Goal: Task Accomplishment & Management: Use online tool/utility

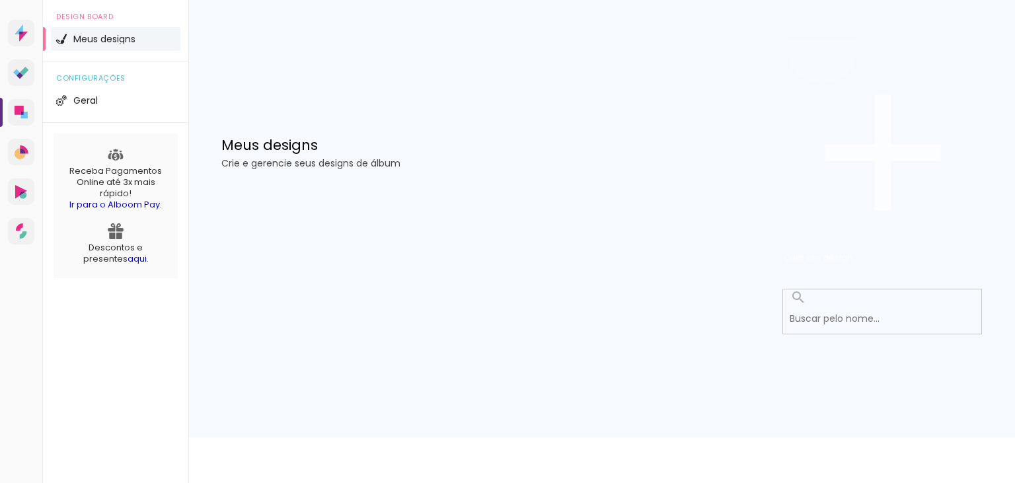
click at [852, 251] on span "Criar um design" at bounding box center [818, 257] width 69 height 13
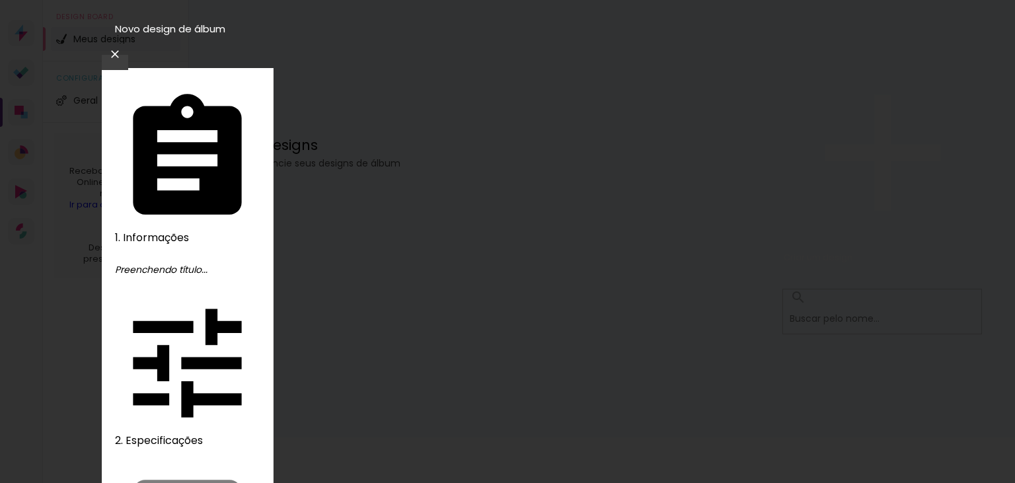
type input "Aniversario 15 anos"
type paper-input "Aniversario 15 anos"
click at [0, 0] on slot "Avançar" at bounding box center [0, 0] width 0 height 0
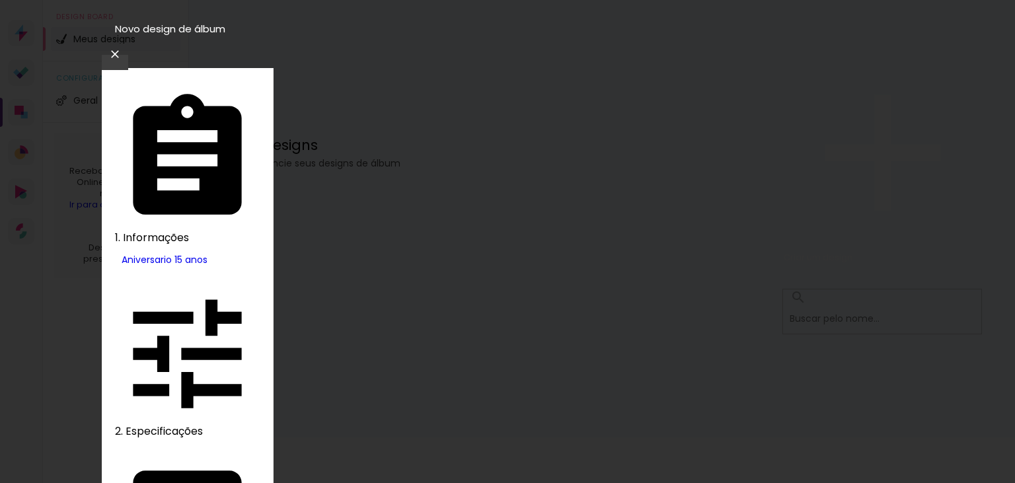
click at [0, 0] on slot "Avançar" at bounding box center [0, 0] width 0 height 0
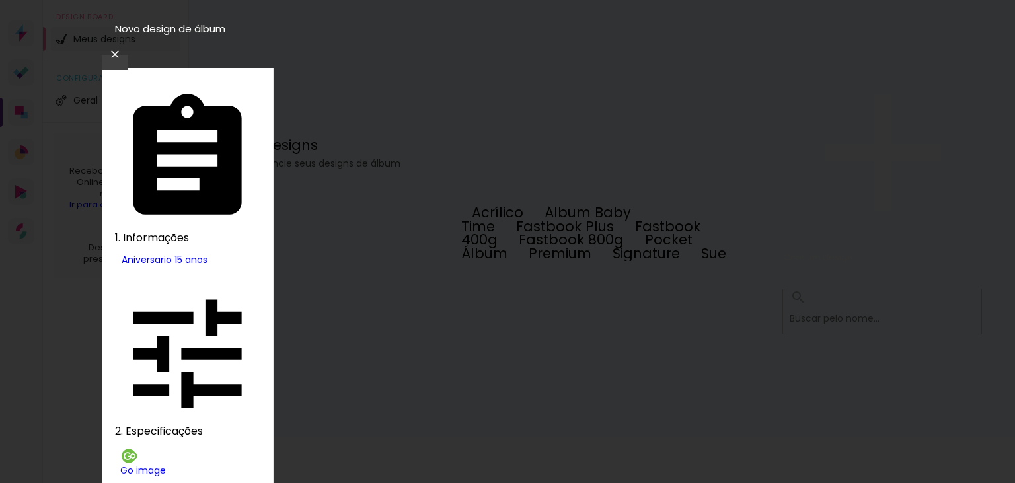
drag, startPoint x: 943, startPoint y: 437, endPoint x: 119, endPoint y: 20, distance: 924.3
click at [943, 437] on iron-overlay-backdrop at bounding box center [507, 241] width 1015 height 483
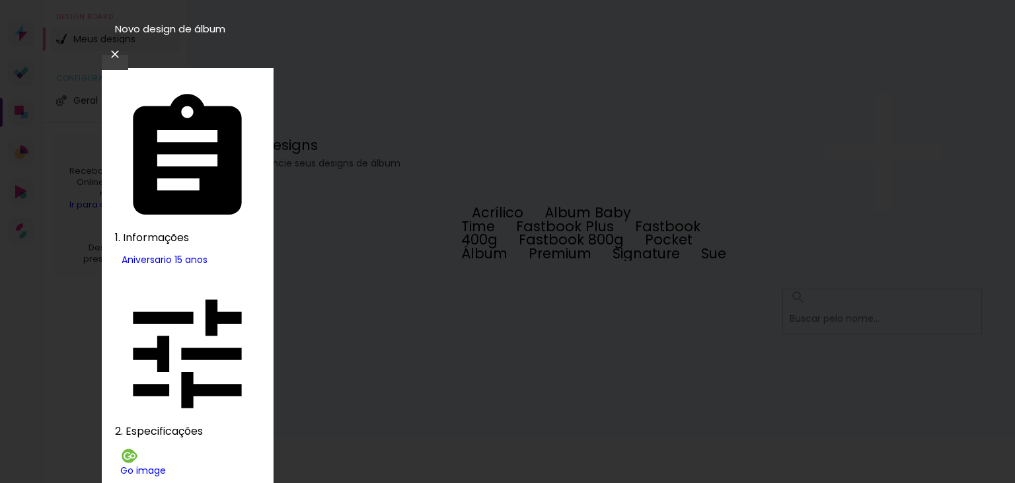
click at [589, 250] on paper-item "Fastbook 400g" at bounding box center [580, 233] width 239 height 33
type input "Fastbook 400g"
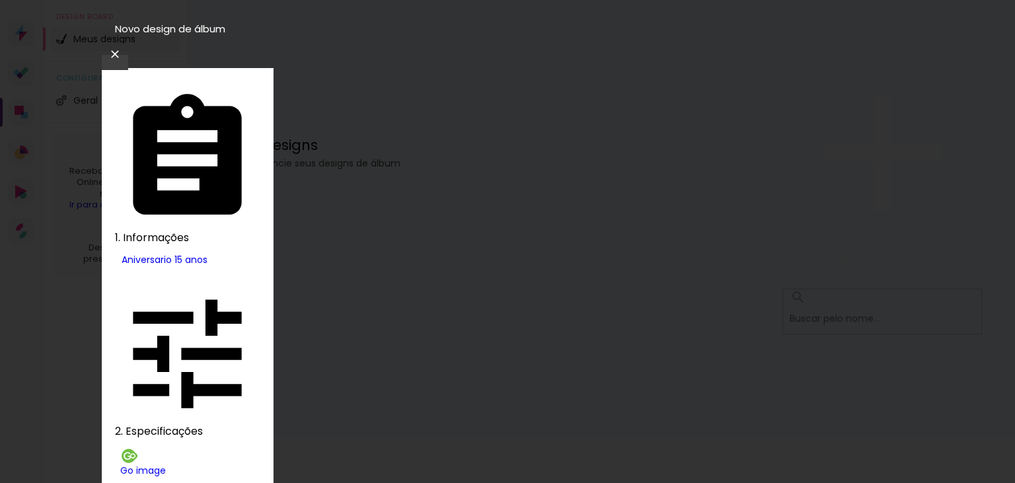
click at [0, 0] on slot "Avançar" at bounding box center [0, 0] width 0 height 0
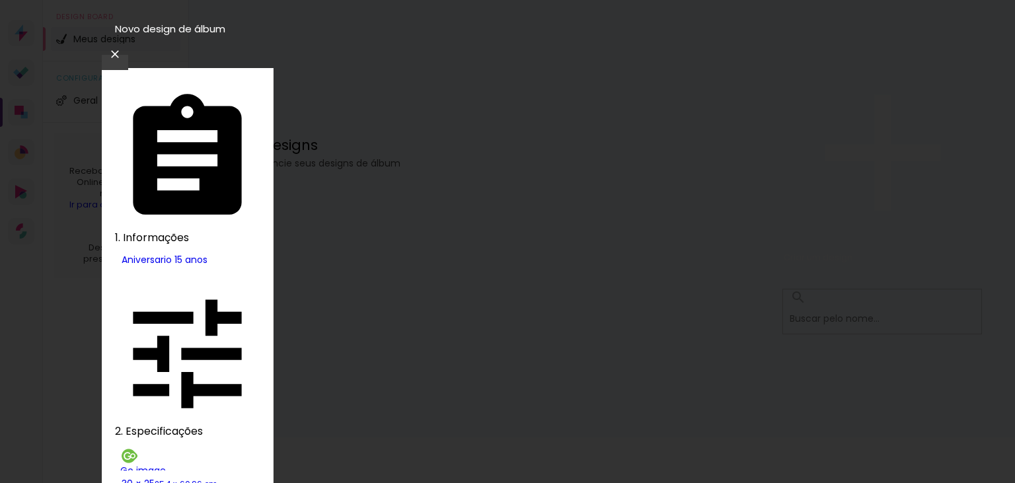
drag, startPoint x: 807, startPoint y: 256, endPoint x: 809, endPoint y: 200, distance: 56.2
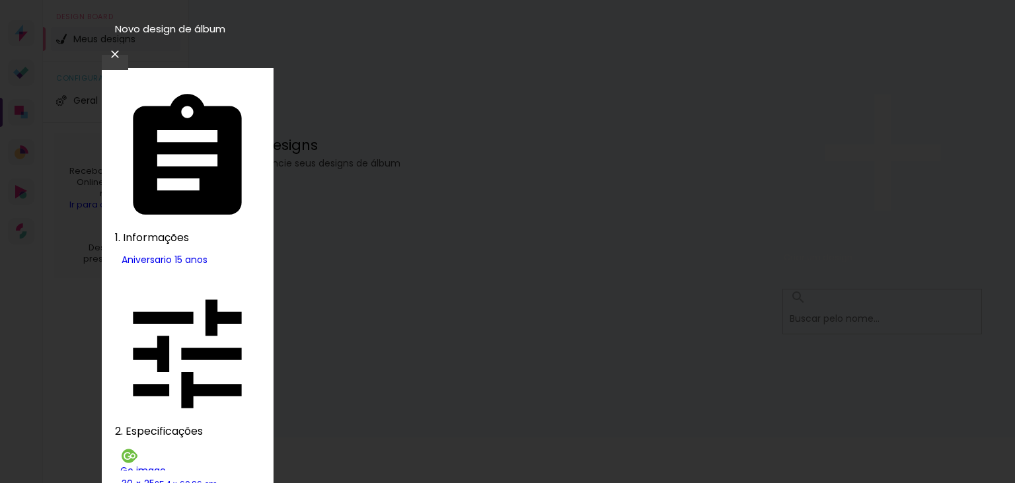
click at [0, 0] on slot "Mostrar sangria" at bounding box center [0, 0] width 0 height 0
type paper-checkbox "on"
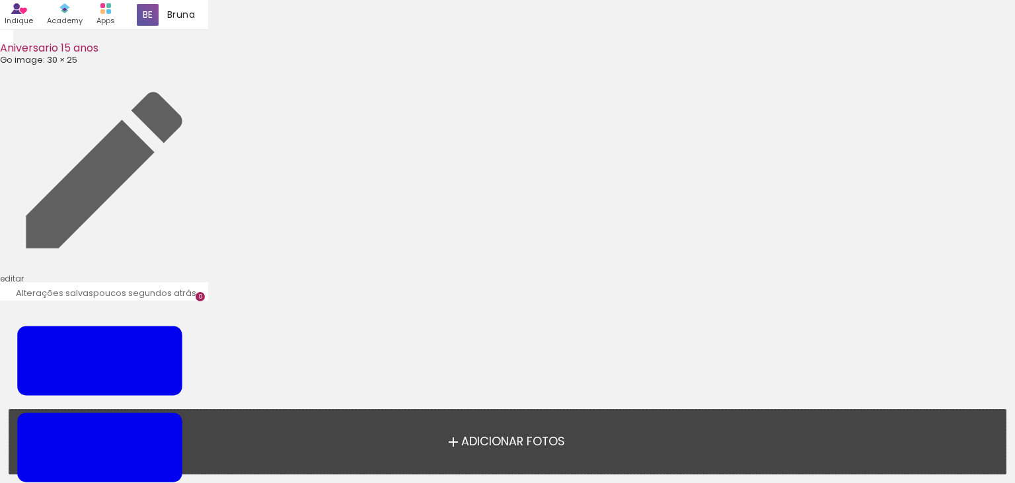
click at [468, 439] on span "Adicionar Fotos" at bounding box center [513, 442] width 104 height 12
click at [0, 0] on input "file" at bounding box center [0, 0] width 0 height 0
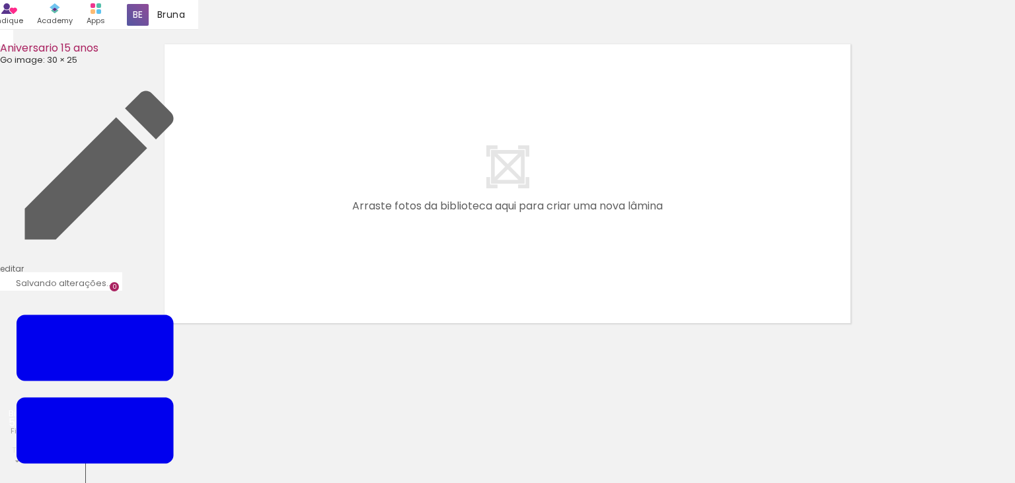
scroll to position [17, 0]
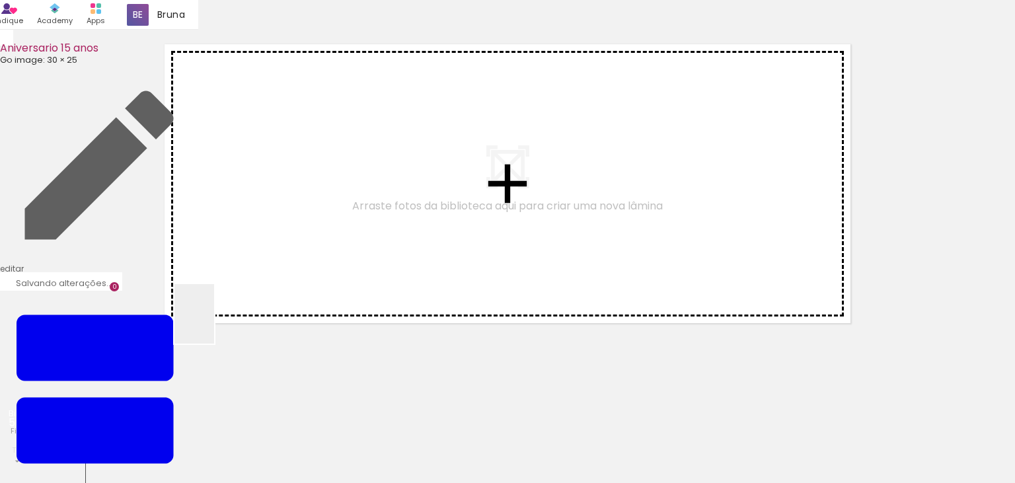
drag, startPoint x: 148, startPoint y: 441, endPoint x: 336, endPoint y: 324, distance: 221.1
click at [347, 240] on quentale-workspace at bounding box center [507, 241] width 1015 height 483
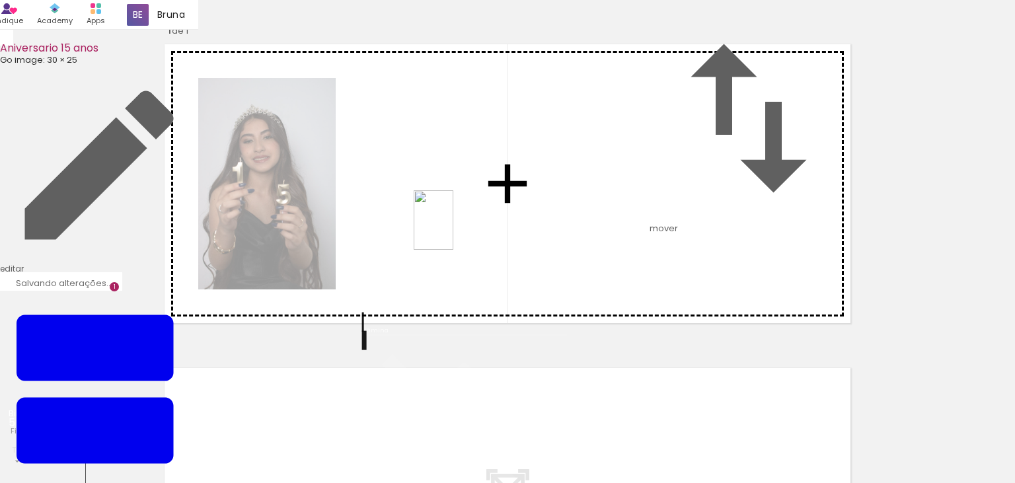
drag, startPoint x: 212, startPoint y: 443, endPoint x: 453, endPoint y: 230, distance: 322.0
click at [453, 230] on quentale-workspace at bounding box center [507, 241] width 1015 height 483
drag, startPoint x: 291, startPoint y: 446, endPoint x: 664, endPoint y: 226, distance: 432.7
click at [664, 226] on quentale-workspace at bounding box center [507, 241] width 1015 height 483
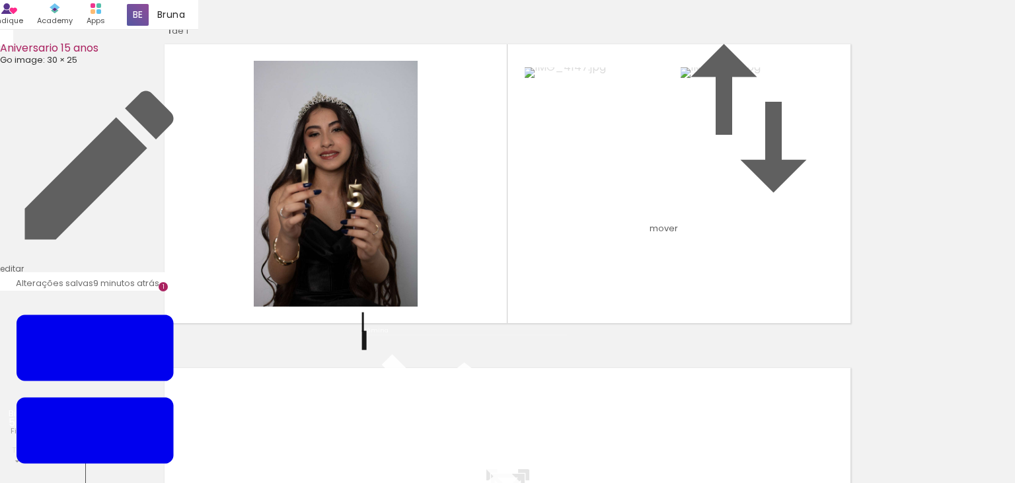
scroll to position [0, 0]
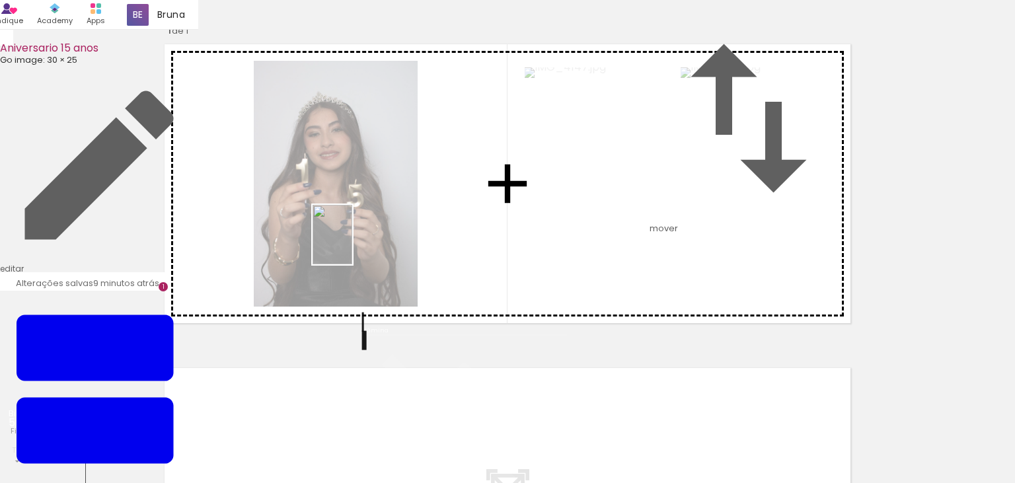
drag, startPoint x: 432, startPoint y: 457, endPoint x: 352, endPoint y: 244, distance: 226.7
click at [352, 244] on quentale-workspace at bounding box center [507, 241] width 1015 height 483
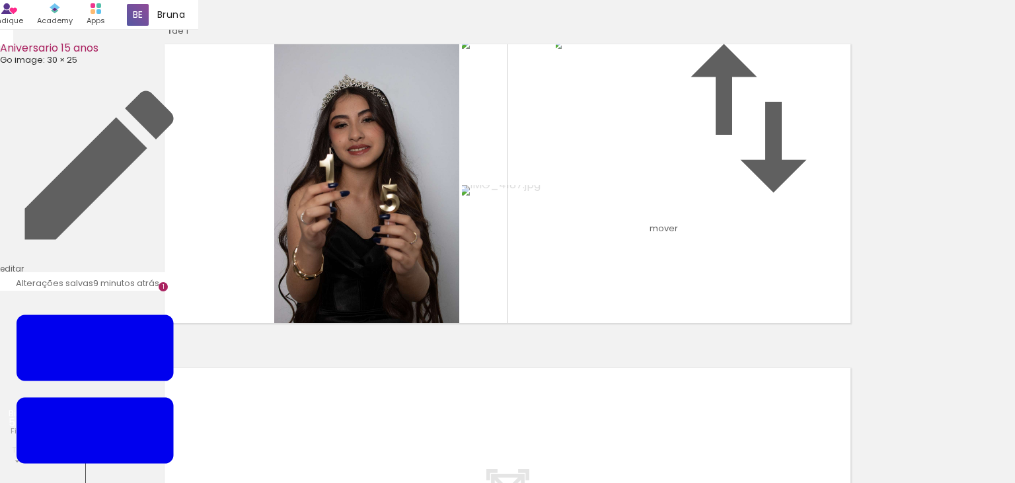
scroll to position [365, 0]
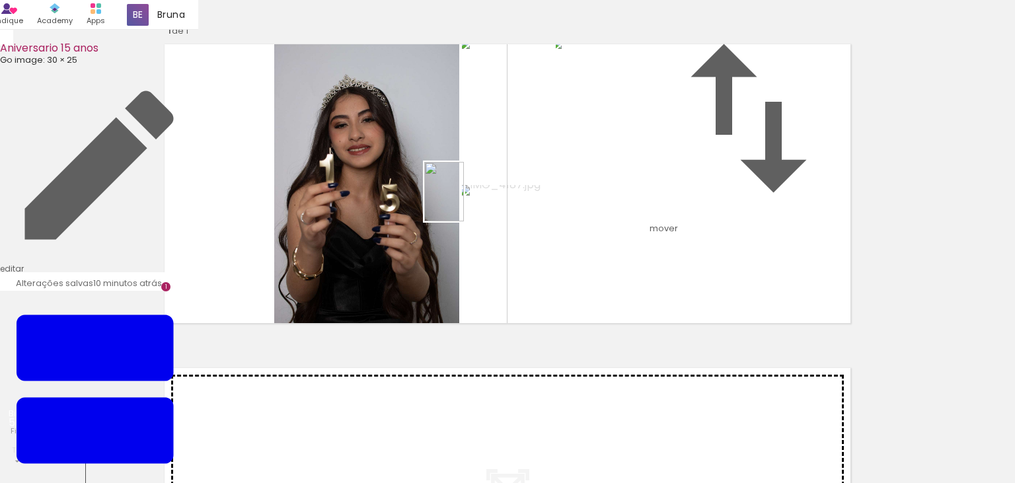
drag, startPoint x: 414, startPoint y: 330, endPoint x: 464, endPoint y: 202, distance: 138.0
click at [464, 202] on quentale-workspace at bounding box center [507, 241] width 1015 height 483
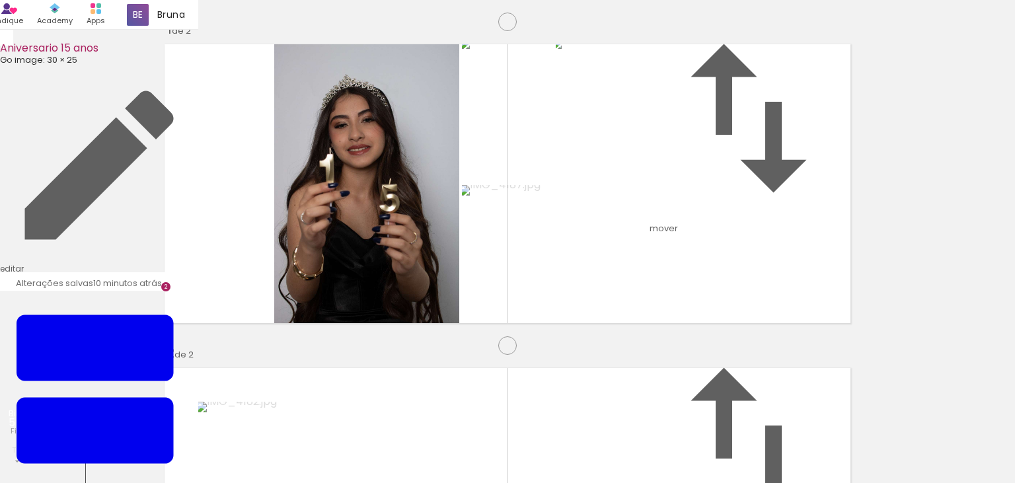
scroll to position [0, 0]
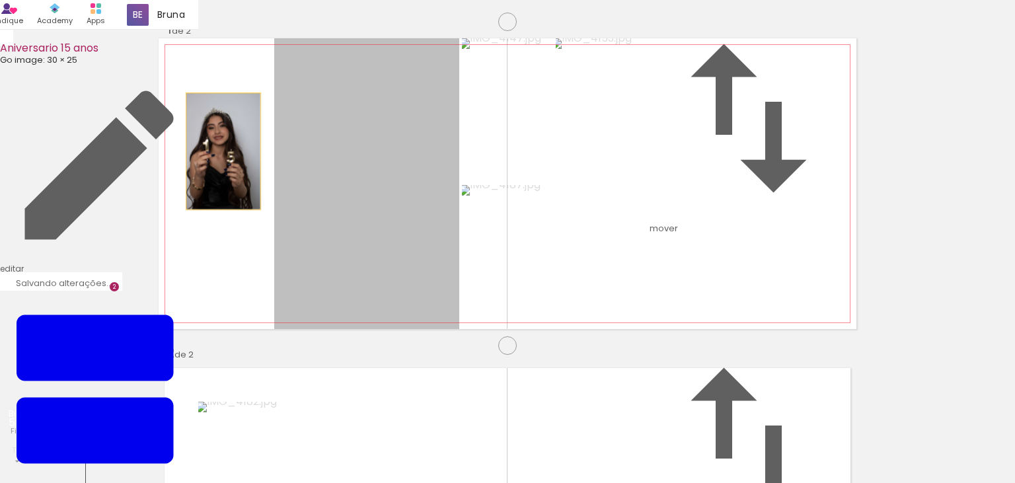
drag, startPoint x: 337, startPoint y: 237, endPoint x: 234, endPoint y: 218, distance: 104.8
click at [226, 218] on quentale-layouter at bounding box center [508, 183] width 698 height 291
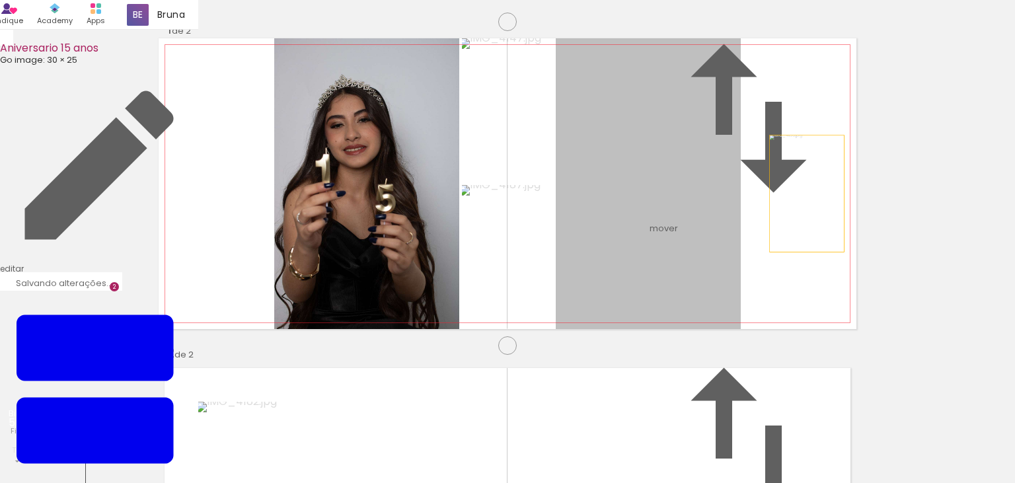
drag, startPoint x: 747, startPoint y: 260, endPoint x: 806, endPoint y: 260, distance: 59.5
click at [806, 260] on quentale-layouter at bounding box center [508, 183] width 698 height 291
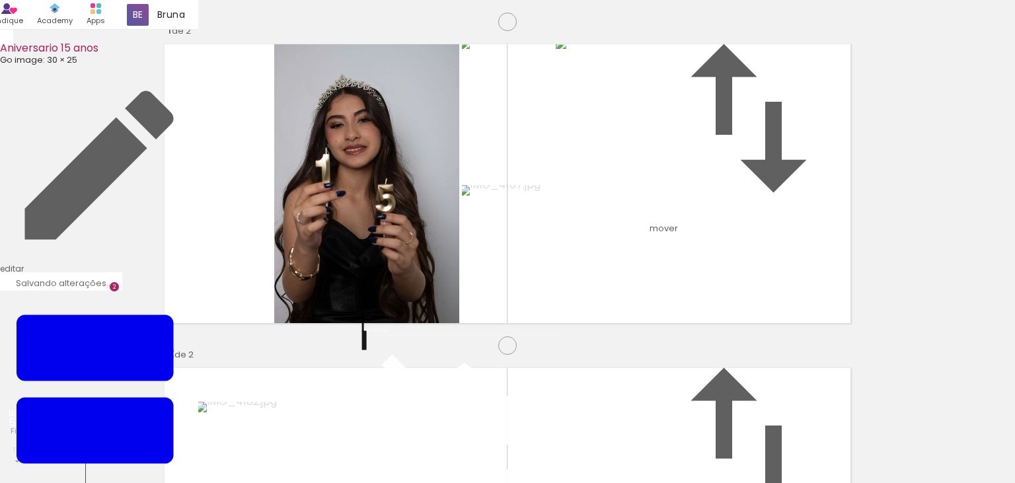
click at [0, 0] on input "file" at bounding box center [0, 0] width 0 height 0
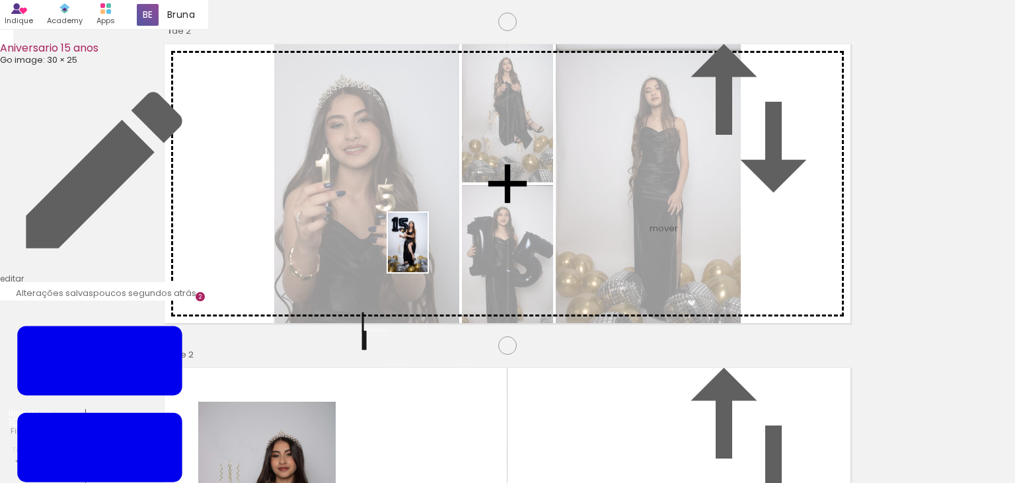
drag, startPoint x: 522, startPoint y: 429, endPoint x: 427, endPoint y: 252, distance: 200.7
click at [427, 252] on quentale-workspace at bounding box center [507, 241] width 1015 height 483
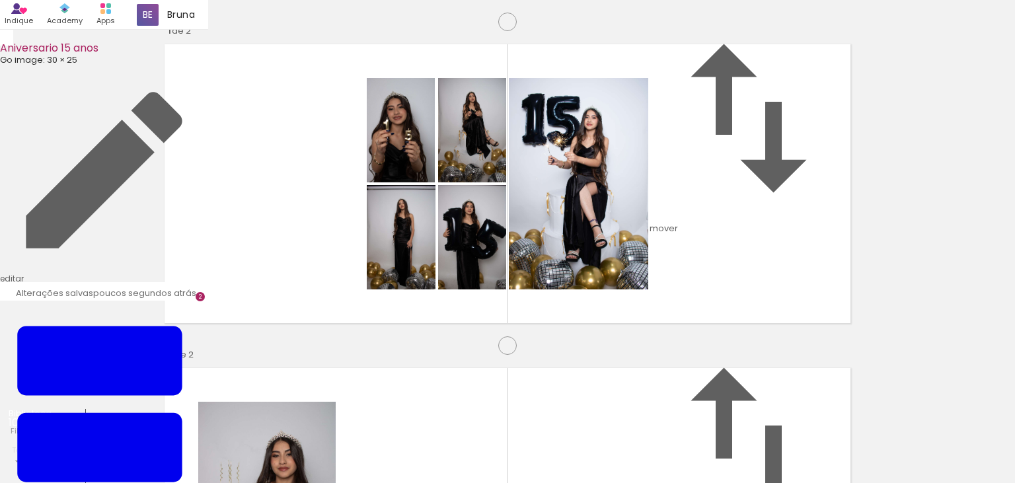
scroll to position [355, 0]
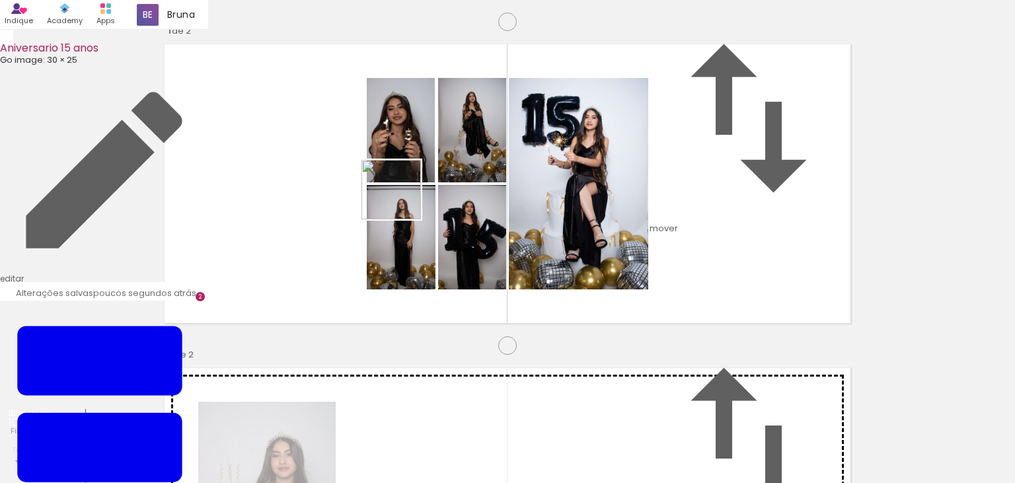
drag, startPoint x: 580, startPoint y: 453, endPoint x: 394, endPoint y: 192, distance: 321.2
click at [394, 192] on quentale-workspace at bounding box center [507, 241] width 1015 height 483
drag, startPoint x: 646, startPoint y: 431, endPoint x: 533, endPoint y: 161, distance: 293.3
click at [533, 161] on quentale-workspace at bounding box center [507, 241] width 1015 height 483
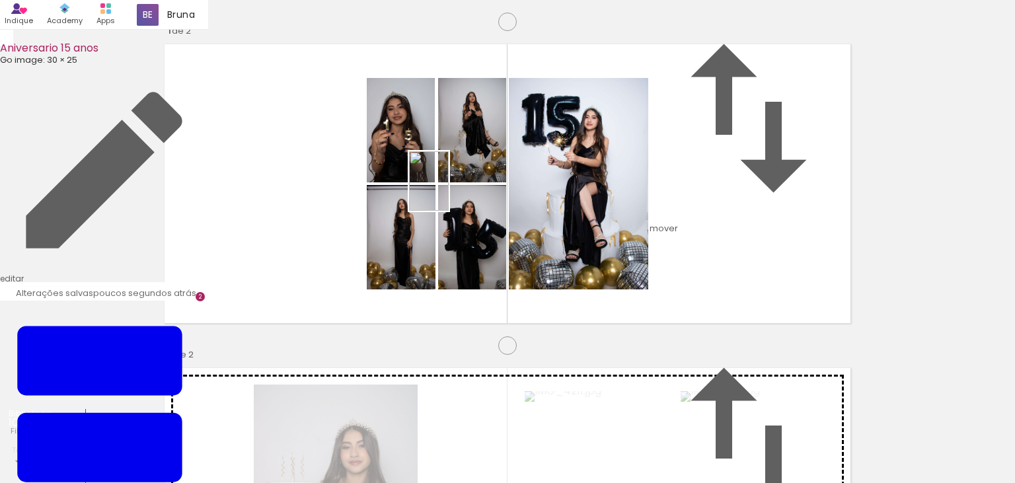
drag, startPoint x: 809, startPoint y: 440, endPoint x: 449, endPoint y: 191, distance: 437.8
click at [449, 191] on quentale-workspace at bounding box center [507, 241] width 1015 height 483
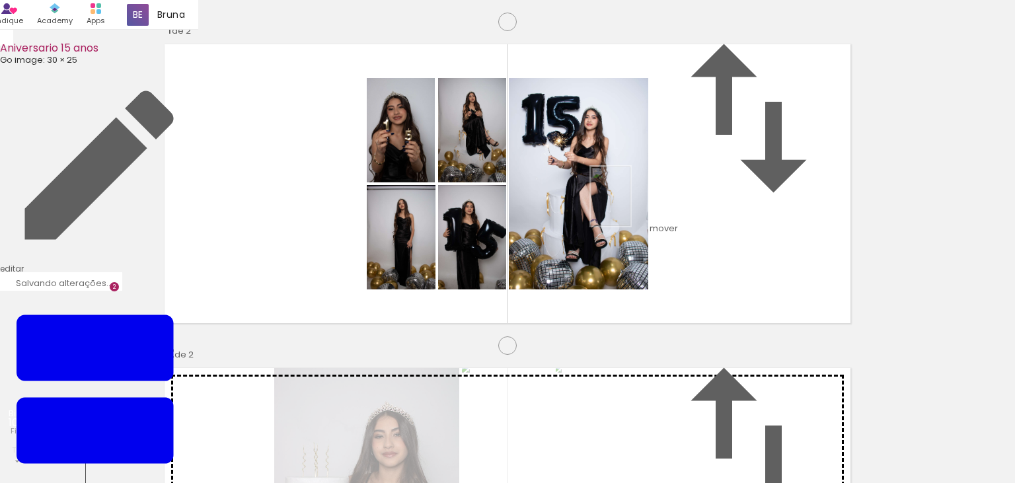
drag, startPoint x: 571, startPoint y: 442, endPoint x: 630, endPoint y: 206, distance: 243.3
click at [630, 206] on quentale-workspace at bounding box center [507, 241] width 1015 height 483
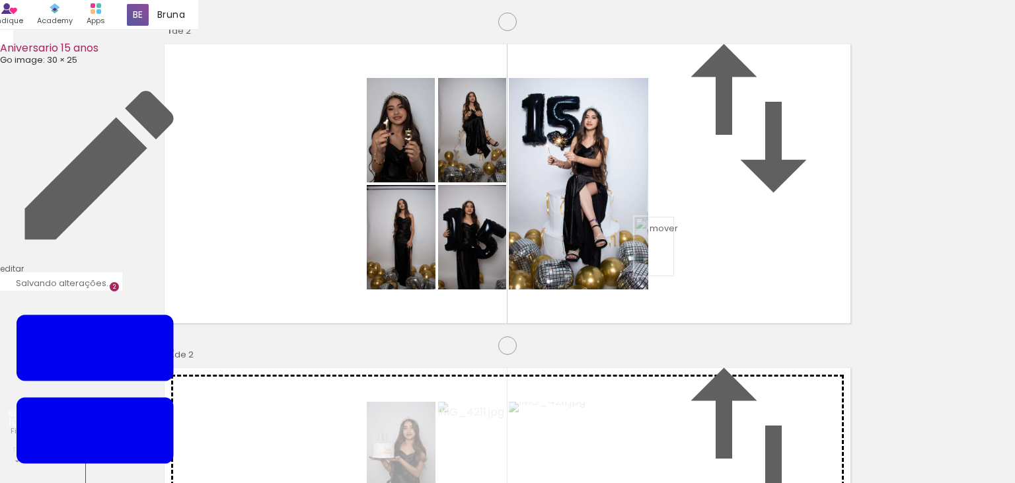
drag, startPoint x: 651, startPoint y: 447, endPoint x: 674, endPoint y: 256, distance: 191.6
click at [674, 256] on quentale-workspace at bounding box center [507, 241] width 1015 height 483
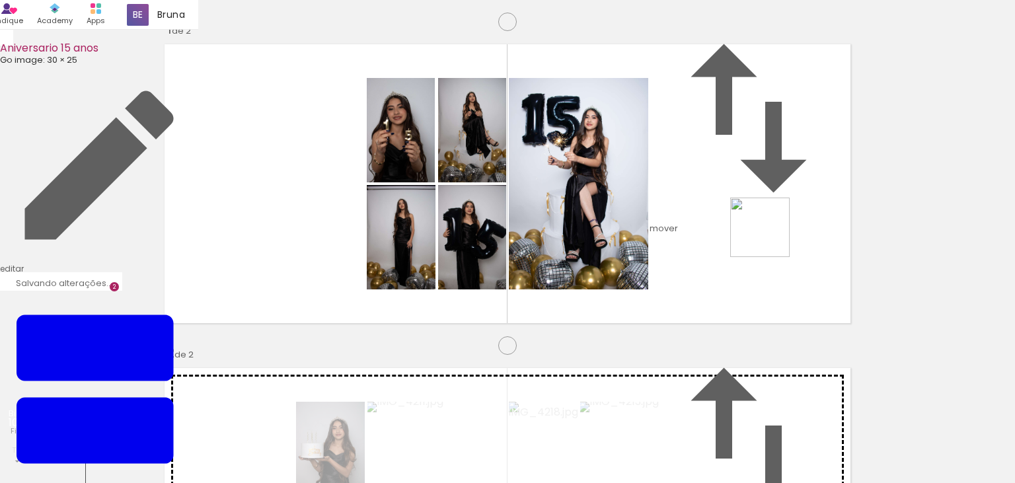
drag, startPoint x: 731, startPoint y: 416, endPoint x: 776, endPoint y: 215, distance: 206.0
click at [776, 215] on quentale-workspace at bounding box center [507, 241] width 1015 height 483
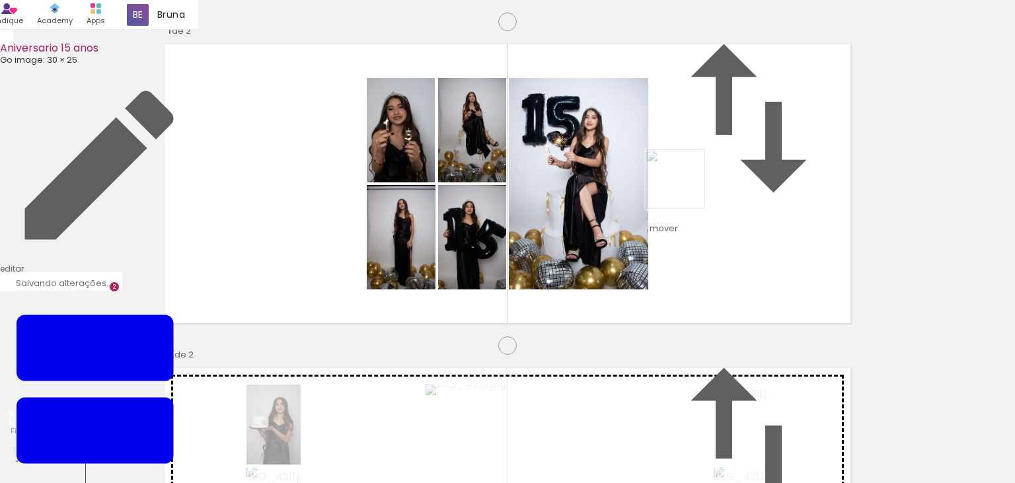
drag, startPoint x: 801, startPoint y: 433, endPoint x: 683, endPoint y: 182, distance: 277.3
click at [683, 182] on quentale-workspace at bounding box center [507, 241] width 1015 height 483
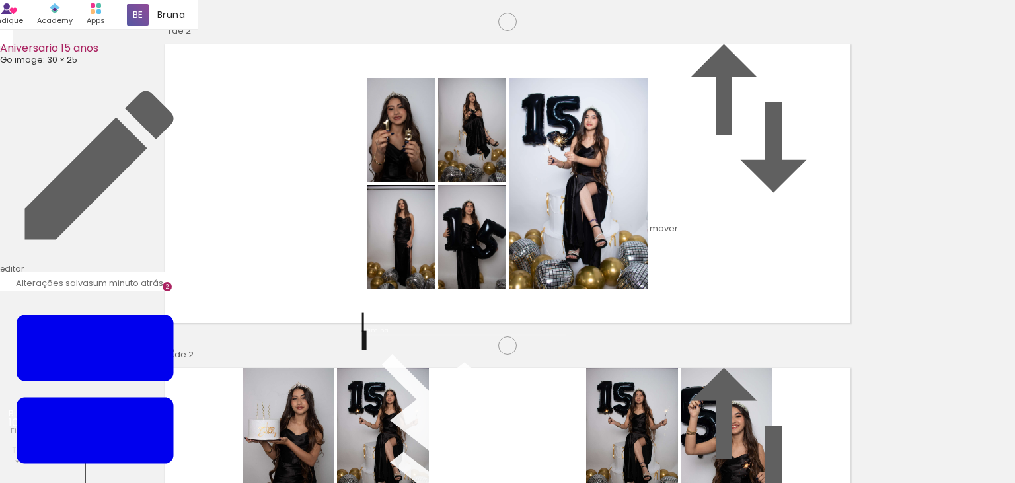
scroll to position [689, 0]
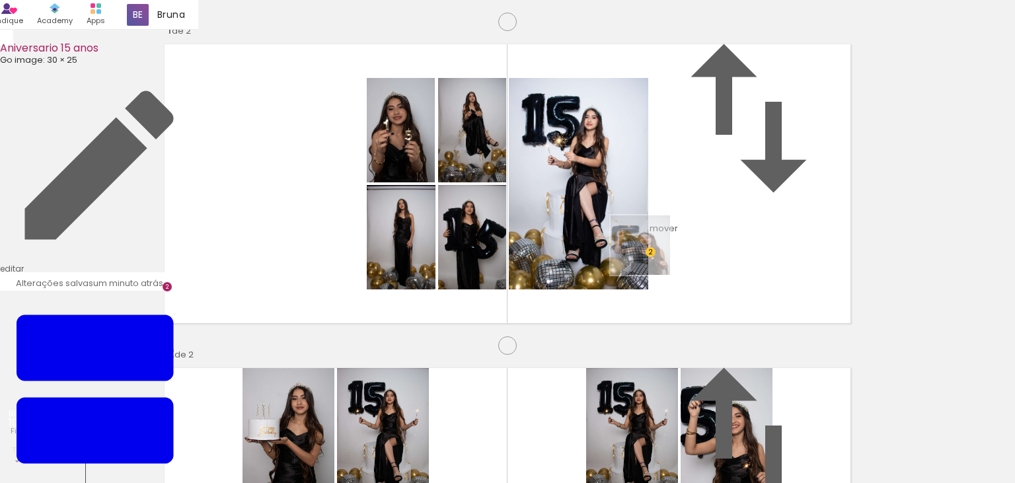
drag, startPoint x: 651, startPoint y: 447, endPoint x: 649, endPoint y: 252, distance: 194.9
click at [649, 252] on quentale-workspace at bounding box center [507, 241] width 1015 height 483
drag, startPoint x: 594, startPoint y: 451, endPoint x: 605, endPoint y: 275, distance: 176.8
click at [605, 275] on quentale-workspace at bounding box center [507, 241] width 1015 height 483
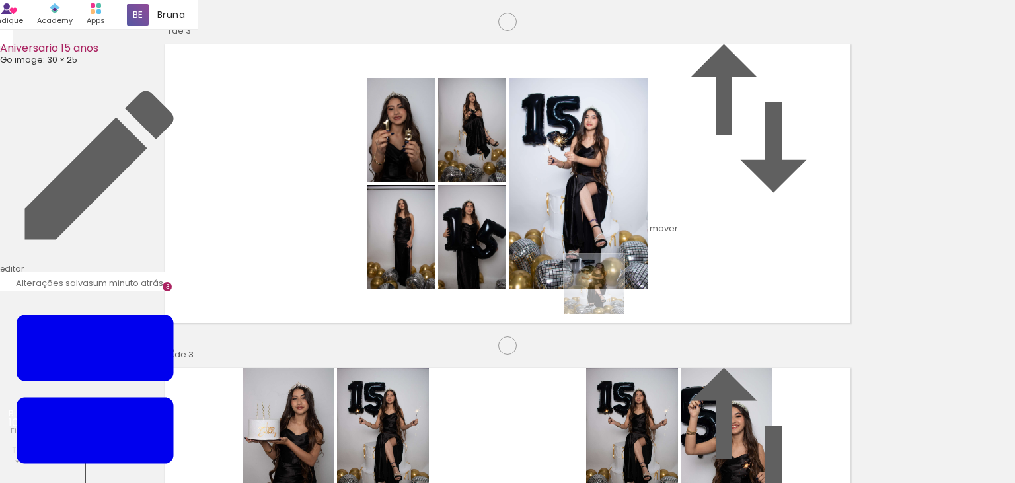
drag, startPoint x: 515, startPoint y: 436, endPoint x: 614, endPoint y: 275, distance: 189.6
click at [614, 275] on quentale-workspace at bounding box center [507, 241] width 1015 height 483
drag, startPoint x: 594, startPoint y: 418, endPoint x: 605, endPoint y: 266, distance: 152.4
click at [605, 266] on quentale-workspace at bounding box center [507, 241] width 1015 height 483
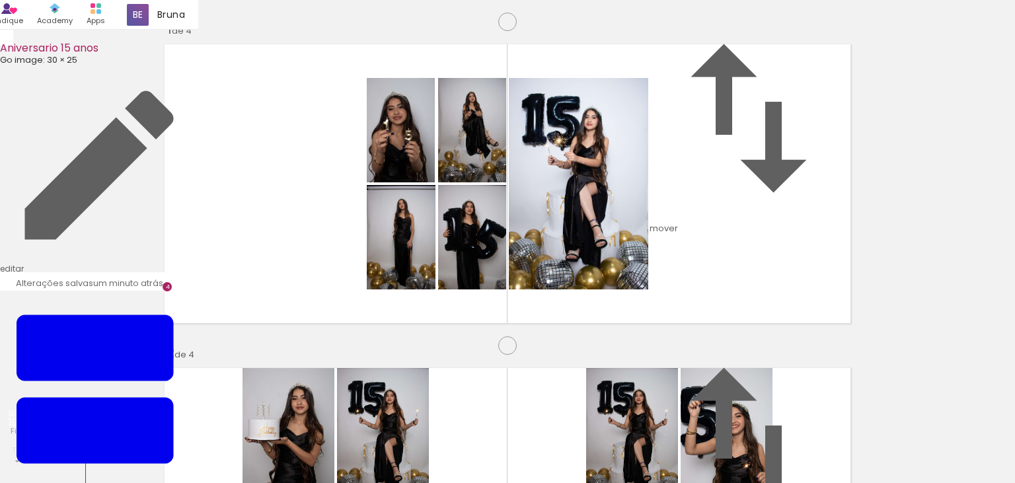
scroll to position [988, 0]
drag, startPoint x: 659, startPoint y: 451, endPoint x: 653, endPoint y: 324, distance: 127.0
click at [653, 324] on quentale-workspace at bounding box center [507, 241] width 1015 height 483
drag, startPoint x: 663, startPoint y: 474, endPoint x: 670, endPoint y: 289, distance: 185.1
click at [670, 289] on quentale-workspace at bounding box center [507, 241] width 1015 height 483
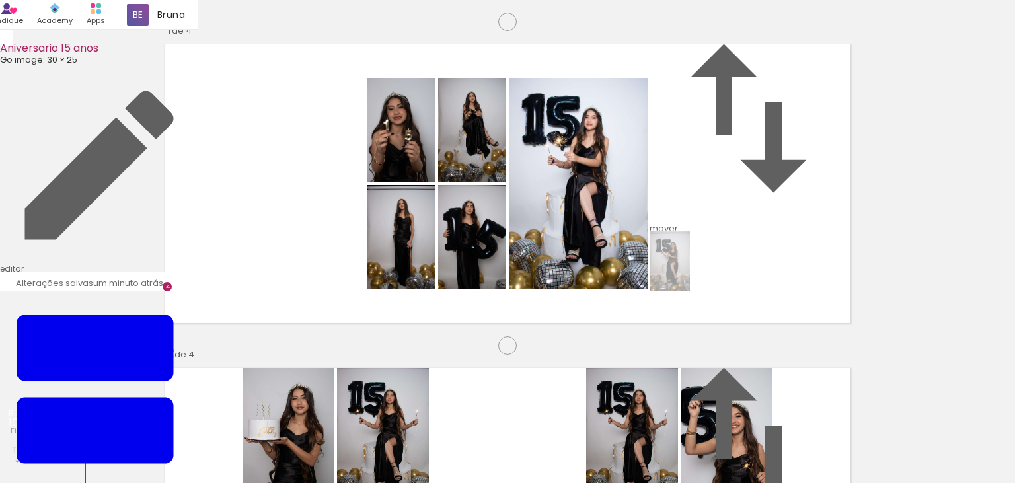
drag, startPoint x: 725, startPoint y: 457, endPoint x: 686, endPoint y: 253, distance: 207.3
click at [686, 253] on quentale-workspace at bounding box center [507, 241] width 1015 height 483
drag, startPoint x: 585, startPoint y: 450, endPoint x: 588, endPoint y: 309, distance: 141.4
click at [588, 309] on quentale-workspace at bounding box center [507, 241] width 1015 height 483
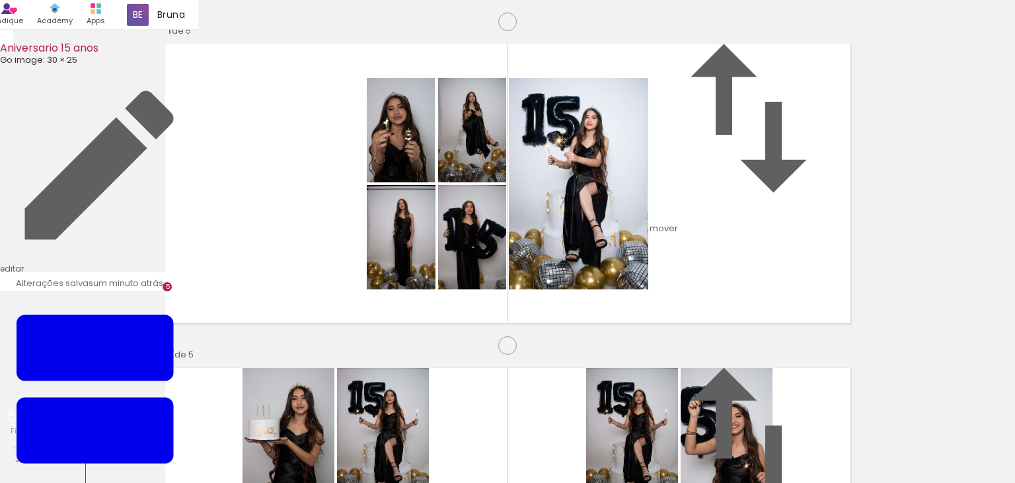
scroll to position [1312, 0]
drag, startPoint x: 289, startPoint y: 453, endPoint x: 408, endPoint y: 293, distance: 198.9
click at [408, 293] on quentale-workspace at bounding box center [507, 241] width 1015 height 483
drag, startPoint x: 347, startPoint y: 456, endPoint x: 583, endPoint y: 268, distance: 301.9
click at [583, 268] on quentale-workspace at bounding box center [507, 241] width 1015 height 483
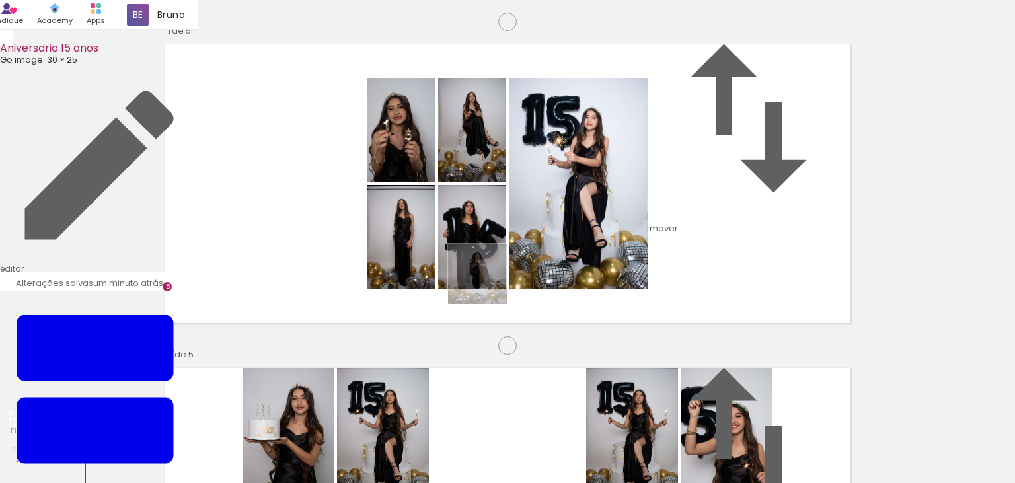
drag, startPoint x: 218, startPoint y: 447, endPoint x: 622, endPoint y: 205, distance: 471.1
click at [622, 205] on quentale-workspace at bounding box center [507, 241] width 1015 height 483
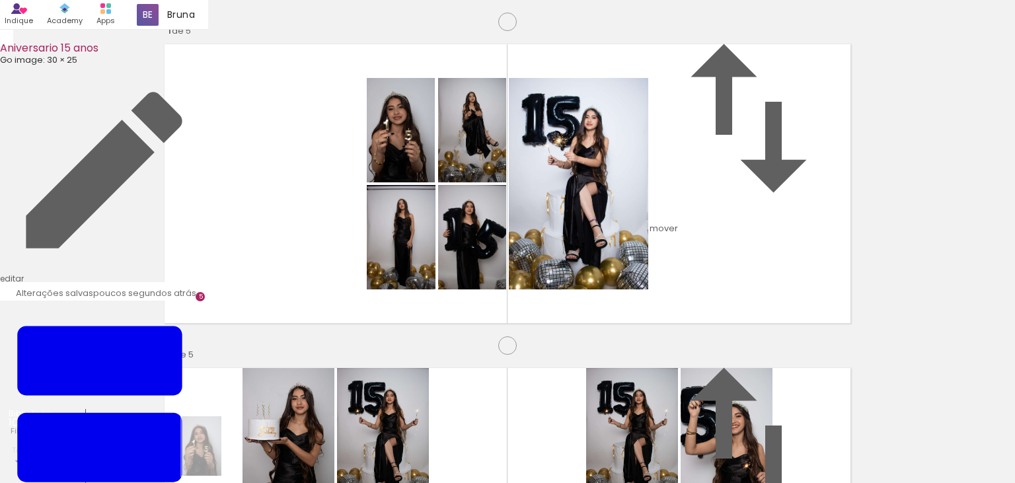
drag, startPoint x: 131, startPoint y: 445, endPoint x: 221, endPoint y: 456, distance: 91.1
click at [0, 0] on slot at bounding box center [0, 0] width 0 height 0
drag, startPoint x: 127, startPoint y: 437, endPoint x: 277, endPoint y: 234, distance: 253.2
click at [277, 234] on quentale-workspace at bounding box center [507, 241] width 1015 height 483
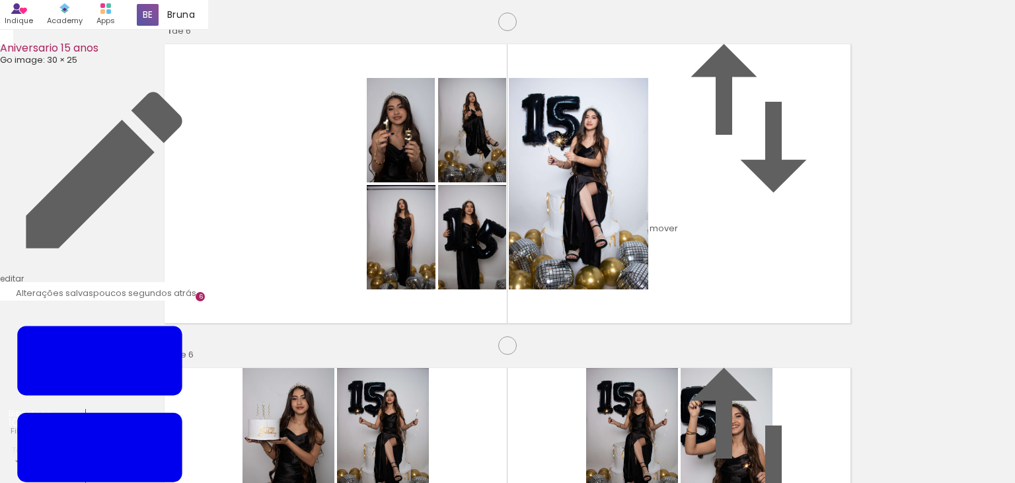
scroll to position [1635, 0]
drag, startPoint x: 129, startPoint y: 461, endPoint x: 363, endPoint y: 287, distance: 291.4
click at [363, 287] on quentale-workspace at bounding box center [507, 241] width 1015 height 483
drag, startPoint x: 371, startPoint y: 453, endPoint x: 525, endPoint y: 332, distance: 195.6
click at [525, 332] on quentale-workspace at bounding box center [507, 241] width 1015 height 483
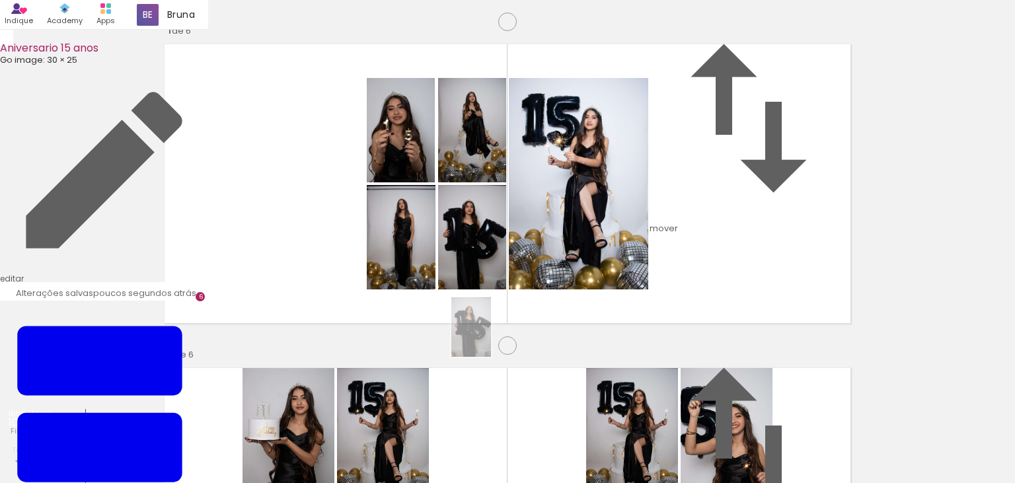
drag, startPoint x: 437, startPoint y: 458, endPoint x: 491, endPoint y: 337, distance: 132.2
click at [491, 337] on quentale-workspace at bounding box center [507, 241] width 1015 height 483
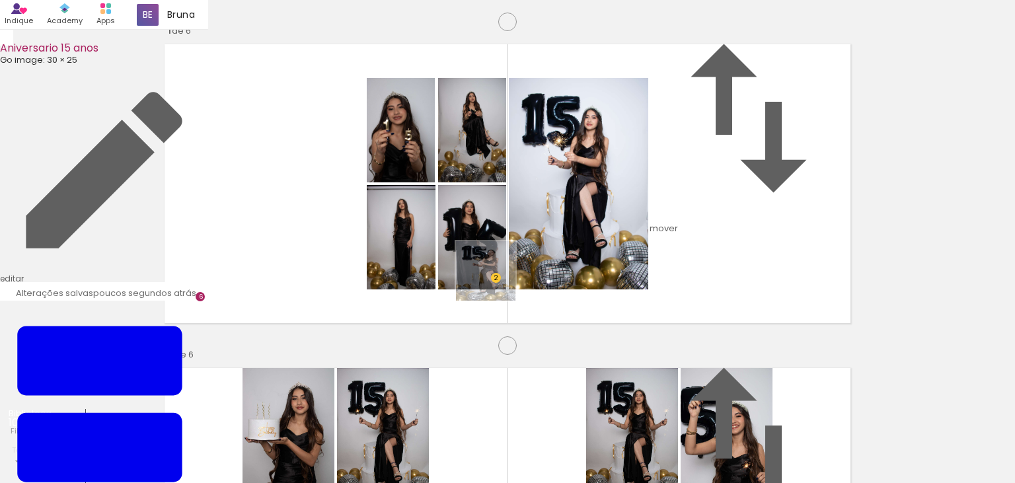
drag, startPoint x: 509, startPoint y: 443, endPoint x: 496, endPoint y: 263, distance: 180.2
click at [496, 263] on quentale-workspace at bounding box center [507, 241] width 1015 height 483
drag, startPoint x: 499, startPoint y: 445, endPoint x: 507, endPoint y: 254, distance: 191.1
click at [507, 254] on quentale-workspace at bounding box center [507, 241] width 1015 height 483
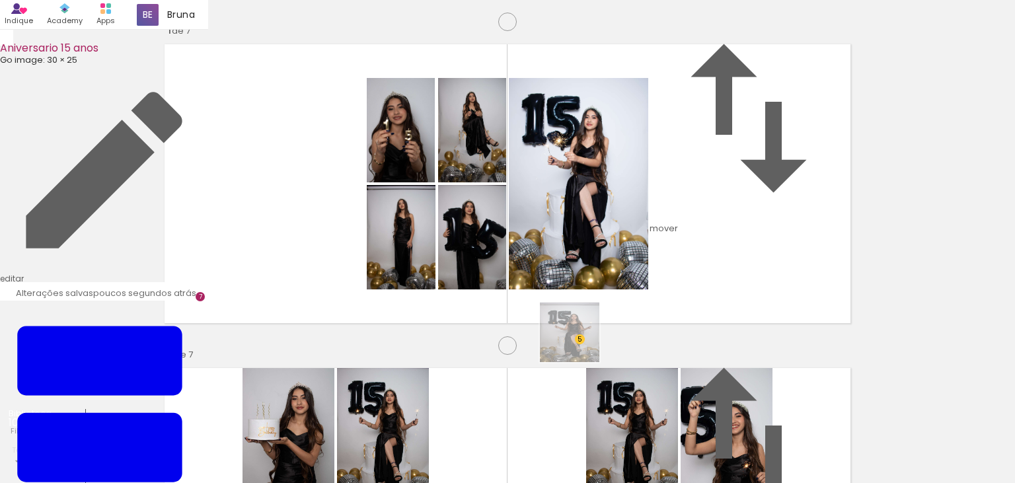
drag, startPoint x: 580, startPoint y: 394, endPoint x: 578, endPoint y: 276, distance: 118.3
click at [578, 276] on quentale-workspace at bounding box center [507, 241] width 1015 height 483
drag, startPoint x: 580, startPoint y: 459, endPoint x: 560, endPoint y: 289, distance: 171.0
click at [560, 289] on quentale-workspace at bounding box center [507, 241] width 1015 height 483
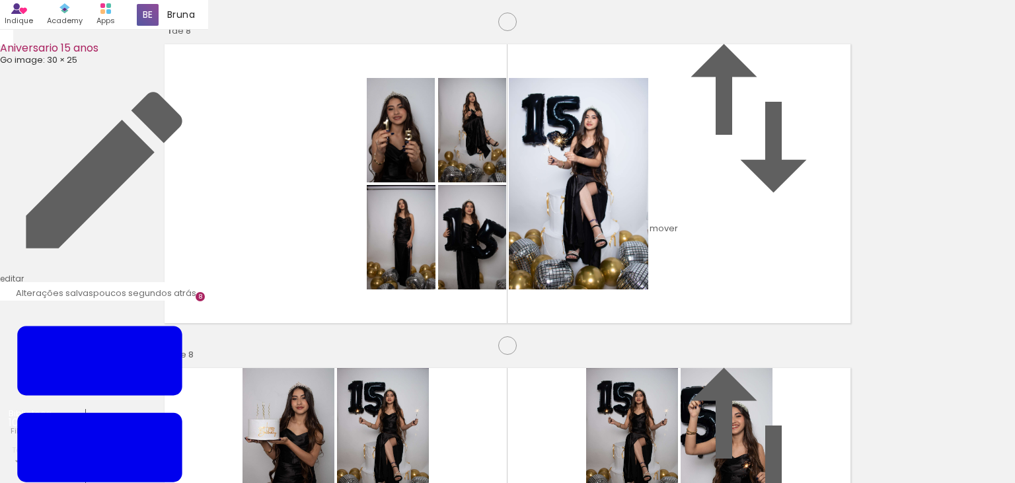
scroll to position [2283, 0]
drag, startPoint x: 585, startPoint y: 347, endPoint x: 585, endPoint y: 261, distance: 85.9
click at [585, 261] on quentale-workspace at bounding box center [507, 241] width 1015 height 483
drag, startPoint x: 708, startPoint y: 437, endPoint x: 676, endPoint y: 233, distance: 206.6
click at [676, 233] on quentale-workspace at bounding box center [507, 241] width 1015 height 483
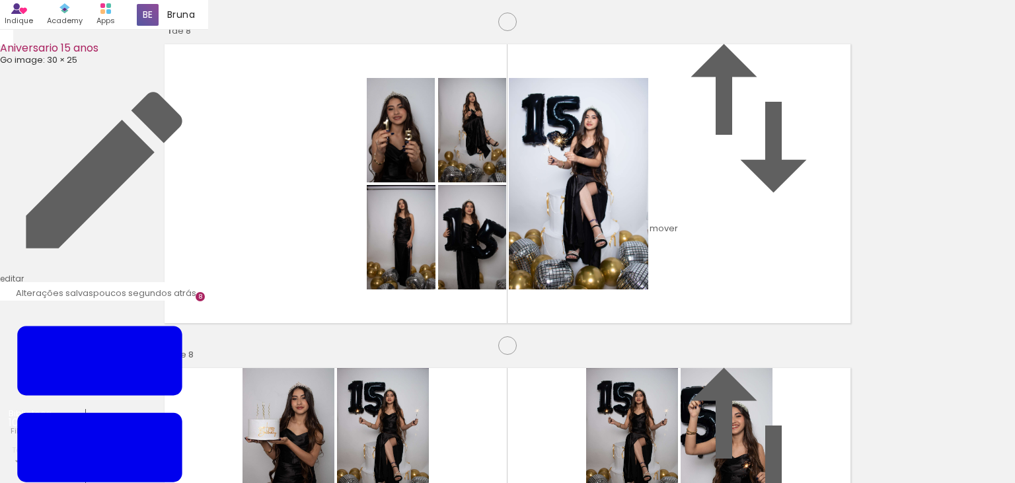
scroll to position [2632, 0]
drag, startPoint x: 577, startPoint y: 437, endPoint x: 540, endPoint y: 172, distance: 268.2
click at [540, 172] on quentale-workspace at bounding box center [507, 241] width 1015 height 483
drag, startPoint x: 432, startPoint y: 434, endPoint x: 486, endPoint y: 239, distance: 202.1
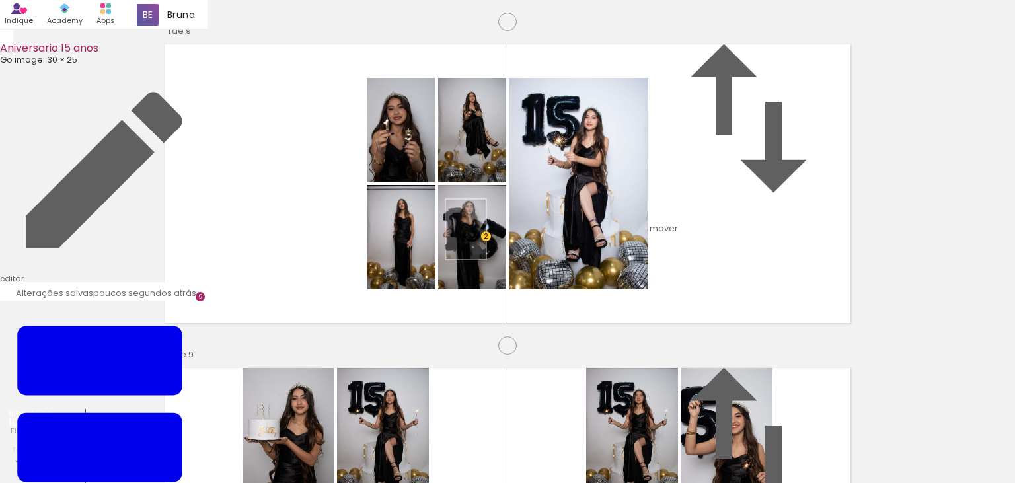
click at [486, 239] on quentale-workspace at bounding box center [507, 241] width 1015 height 483
drag, startPoint x: 583, startPoint y: 400, endPoint x: 556, endPoint y: 344, distance: 61.8
click at [593, 281] on quentale-workspace at bounding box center [507, 241] width 1015 height 483
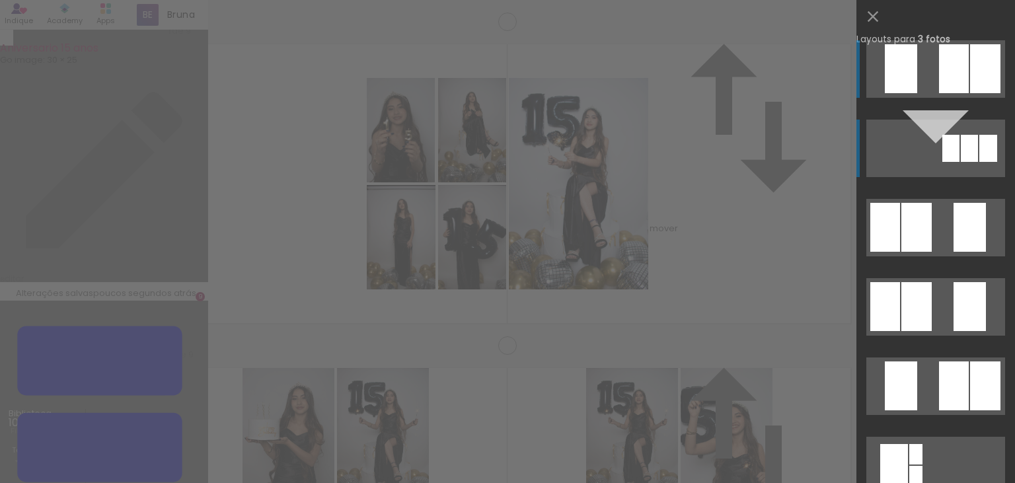
click at [998, 141] on quentale-layouter at bounding box center [935, 148] width 139 height 57
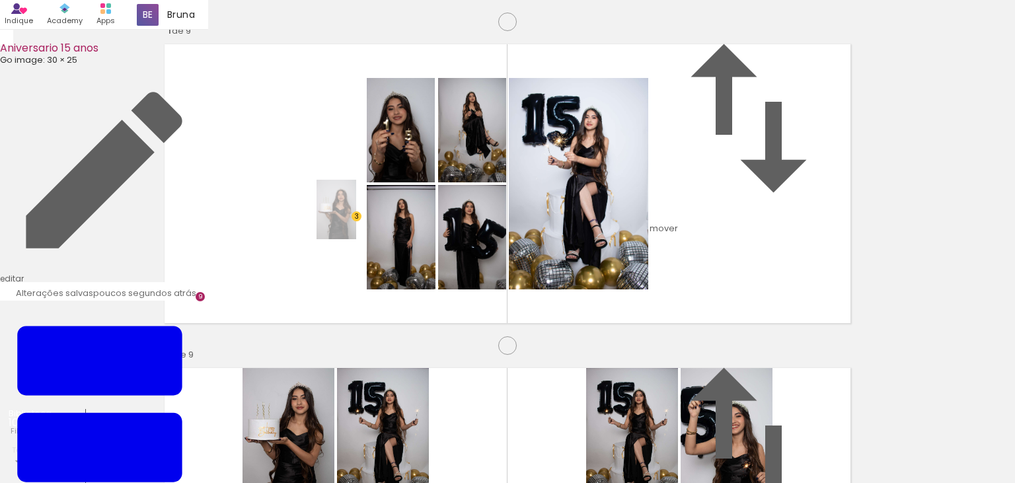
drag, startPoint x: 355, startPoint y: 449, endPoint x: 356, endPoint y: 219, distance: 229.3
click at [356, 219] on quentale-workspace at bounding box center [507, 241] width 1015 height 483
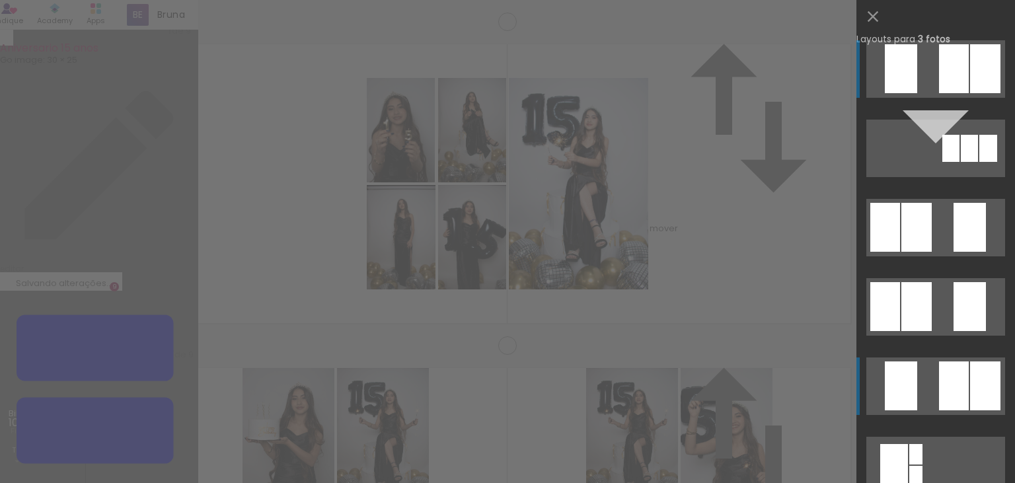
scroll to position [355, 0]
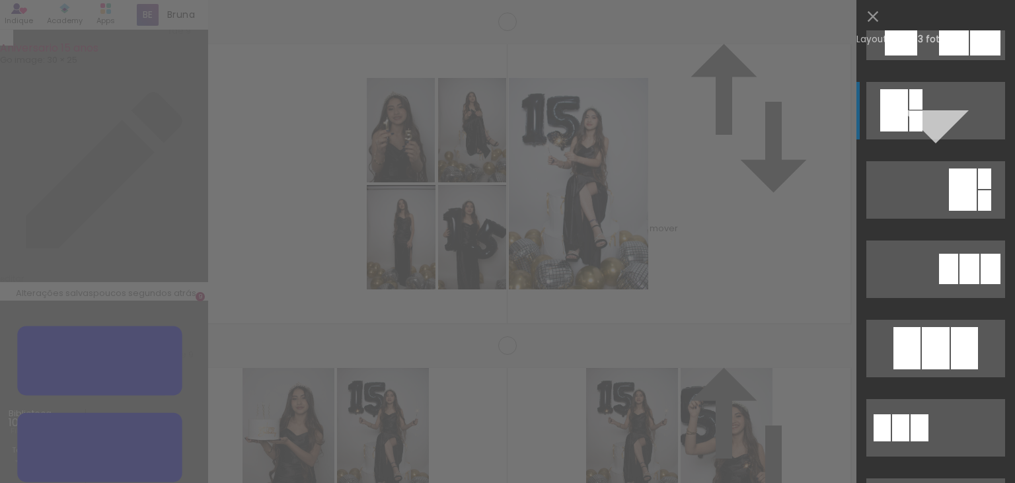
click at [897, 118] on div at bounding box center [894, 110] width 28 height 42
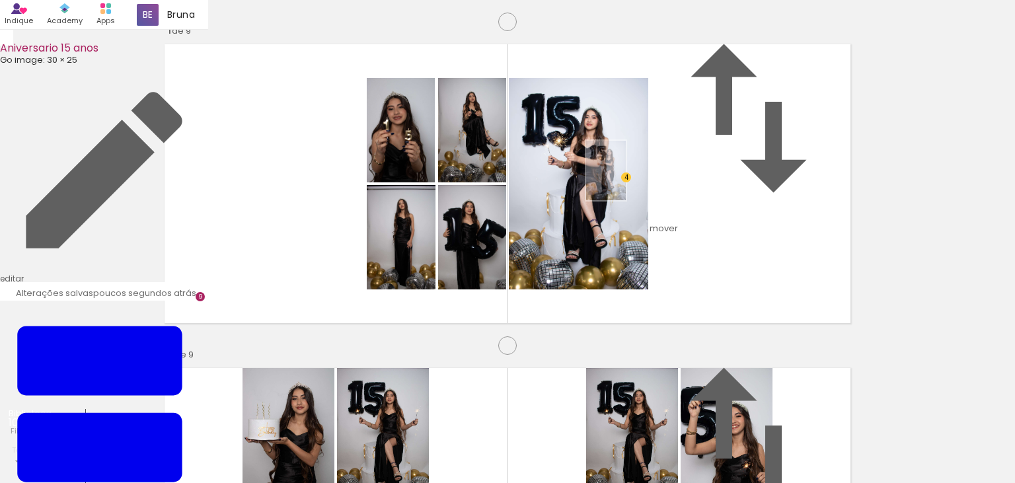
drag, startPoint x: 517, startPoint y: 422, endPoint x: 626, endPoint y: 180, distance: 264.4
click at [626, 180] on quentale-workspace at bounding box center [507, 241] width 1015 height 483
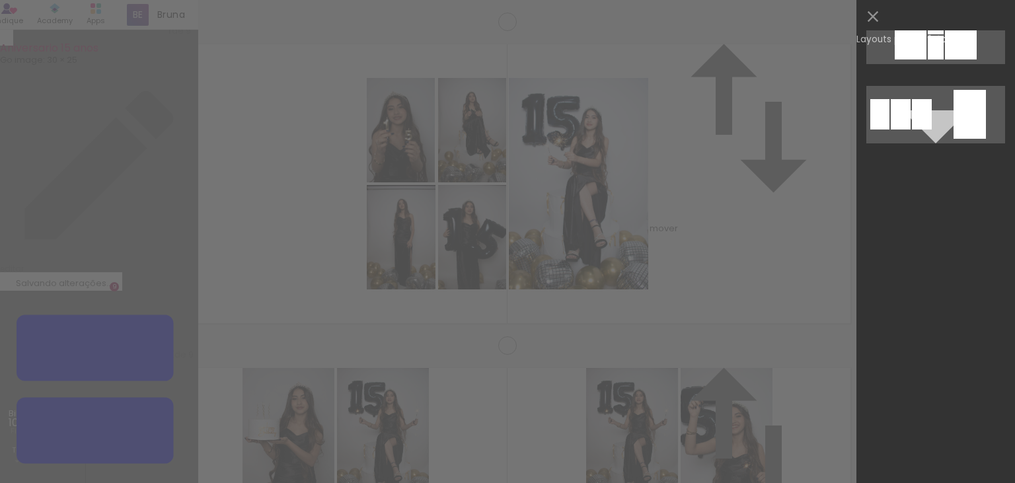
scroll to position [710, 0]
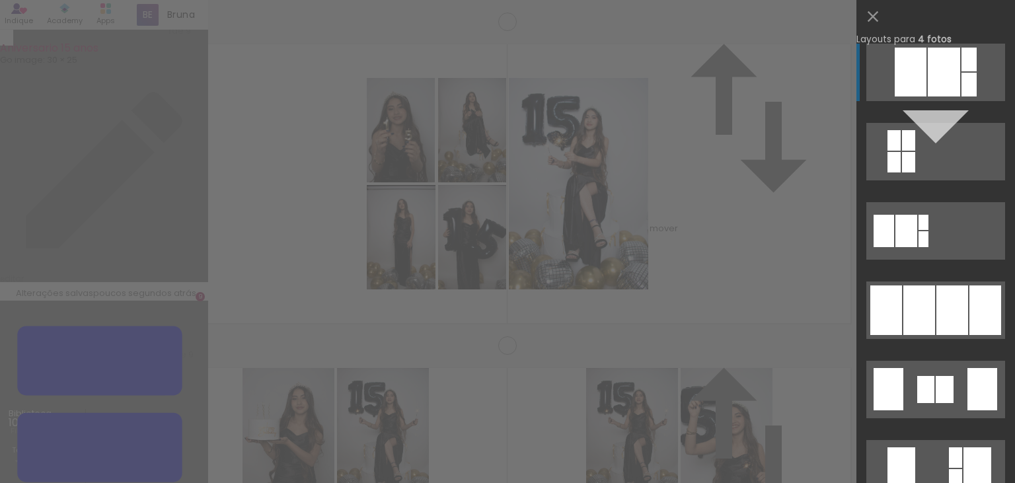
click at [957, 69] on div at bounding box center [944, 72] width 32 height 49
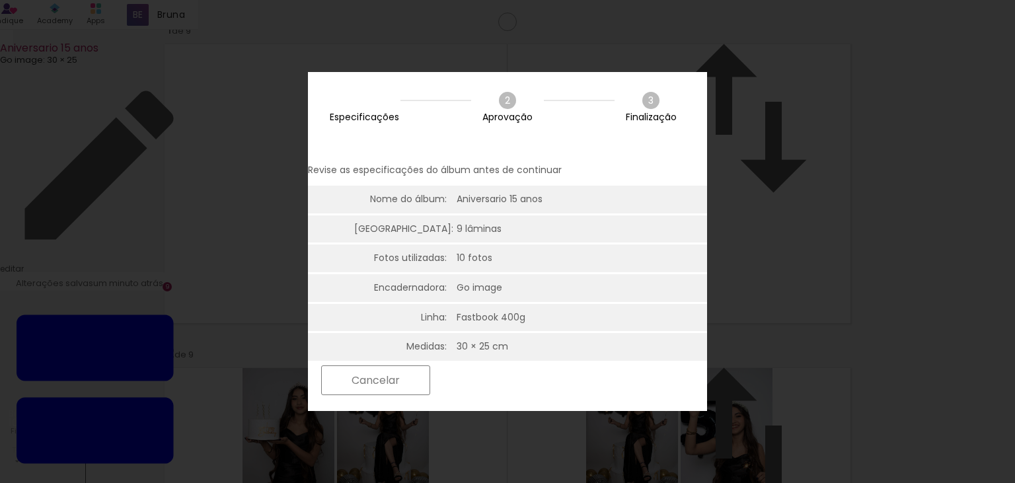
click at [0, 0] on slot "Próximo" at bounding box center [0, 0] width 0 height 0
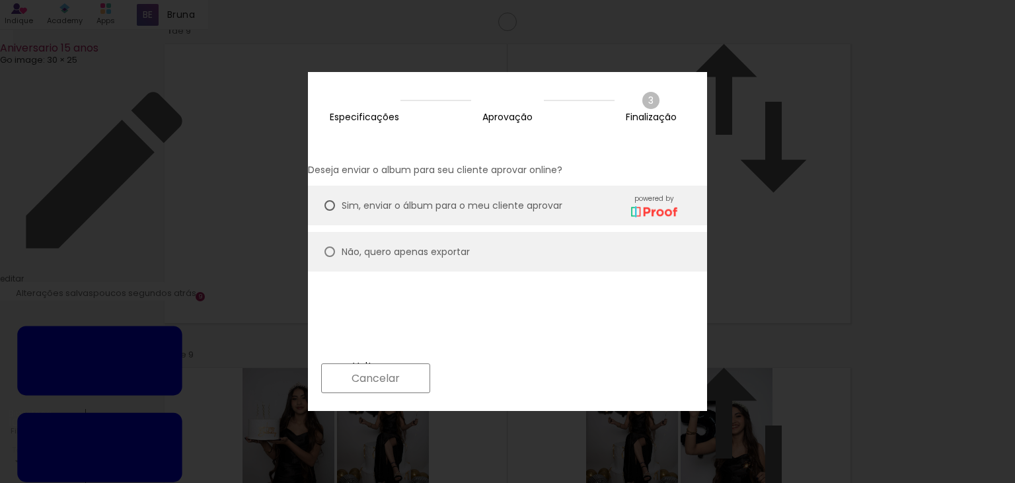
click at [0, 0] on slot "Próximo" at bounding box center [0, 0] width 0 height 0
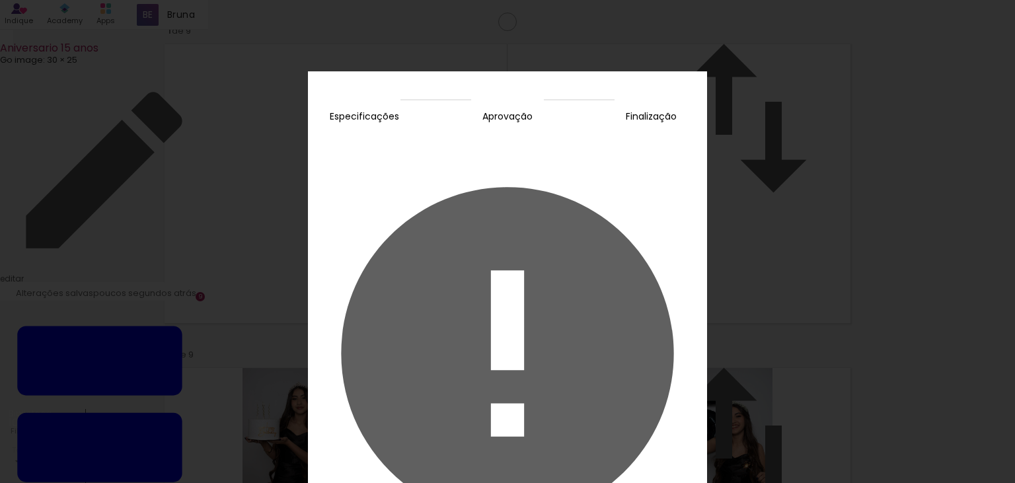
click at [0, 0] on slot "Fechar" at bounding box center [0, 0] width 0 height 0
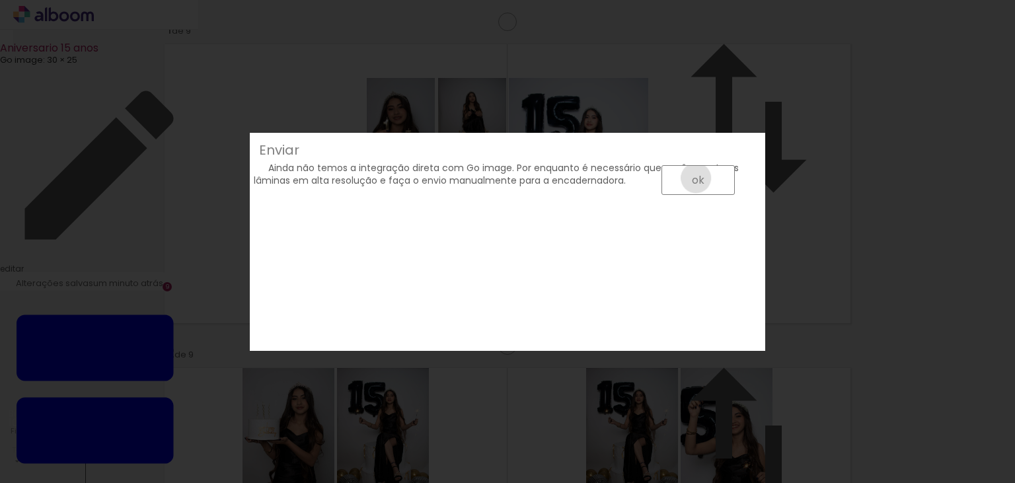
click at [0, 0] on slot "ok" at bounding box center [0, 0] width 0 height 0
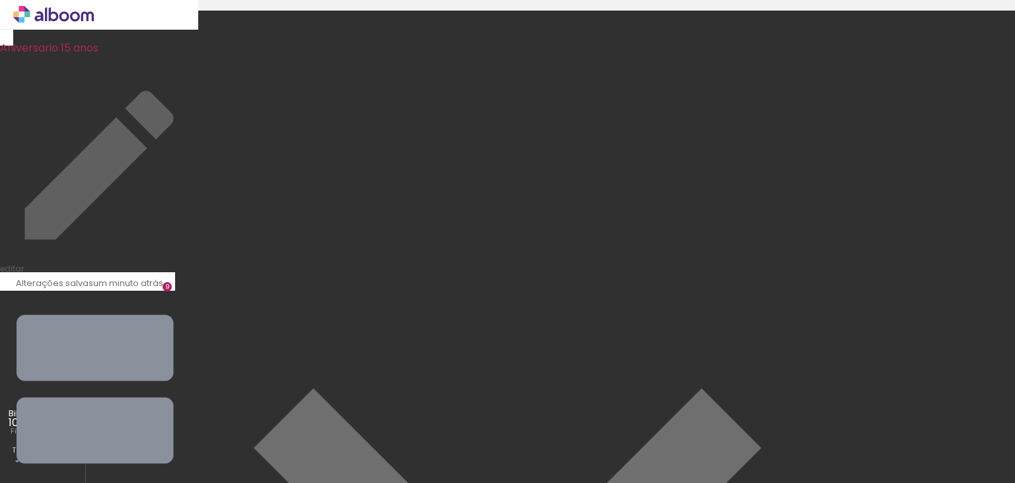
scroll to position [118, 0]
drag, startPoint x: 449, startPoint y: 431, endPoint x: 501, endPoint y: 121, distance: 314.9
click at [501, 121] on quentale-workspace at bounding box center [507, 241] width 1015 height 483
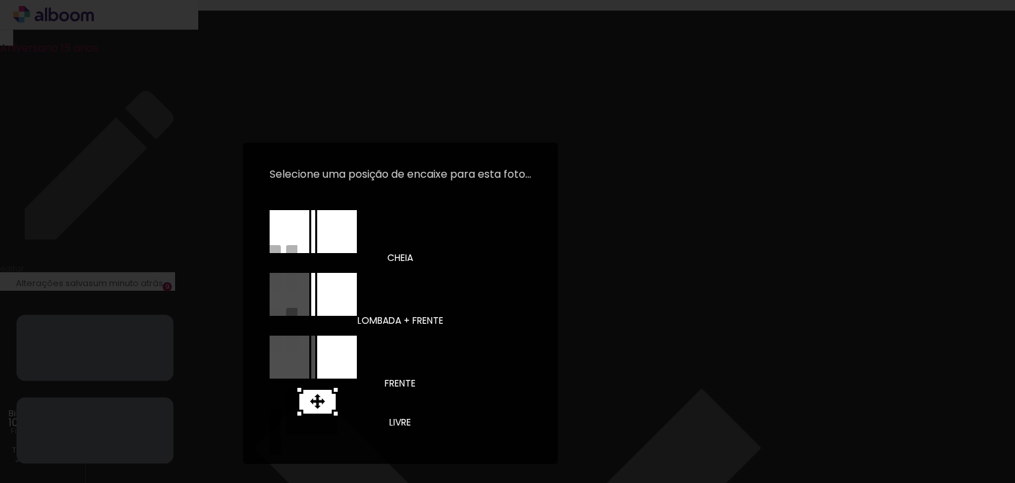
click at [338, 406] on div at bounding box center [317, 412] width 40 height 13
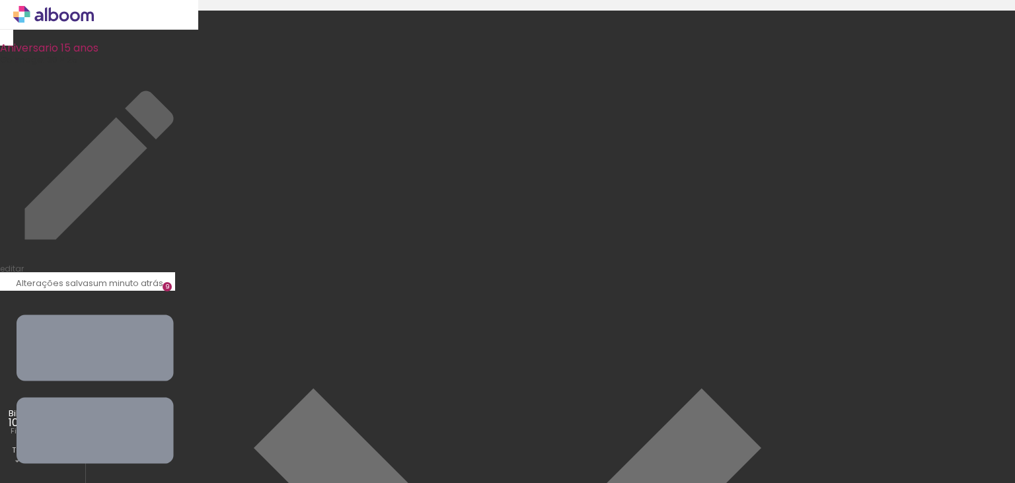
drag, startPoint x: 564, startPoint y: 136, endPoint x: 453, endPoint y: 132, distance: 110.4
drag, startPoint x: 588, startPoint y: 436, endPoint x: 691, endPoint y: 38, distance: 410.9
click at [691, 38] on quentale-workspace at bounding box center [507, 241] width 1015 height 483
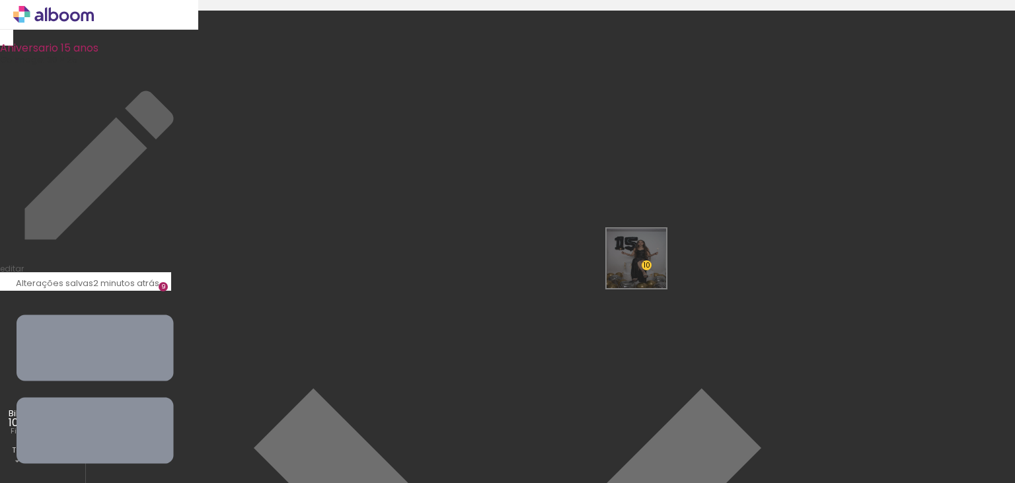
drag, startPoint x: 585, startPoint y: 441, endPoint x: 649, endPoint y: 261, distance: 191.2
click at [649, 261] on quentale-workspace at bounding box center [507, 241] width 1015 height 483
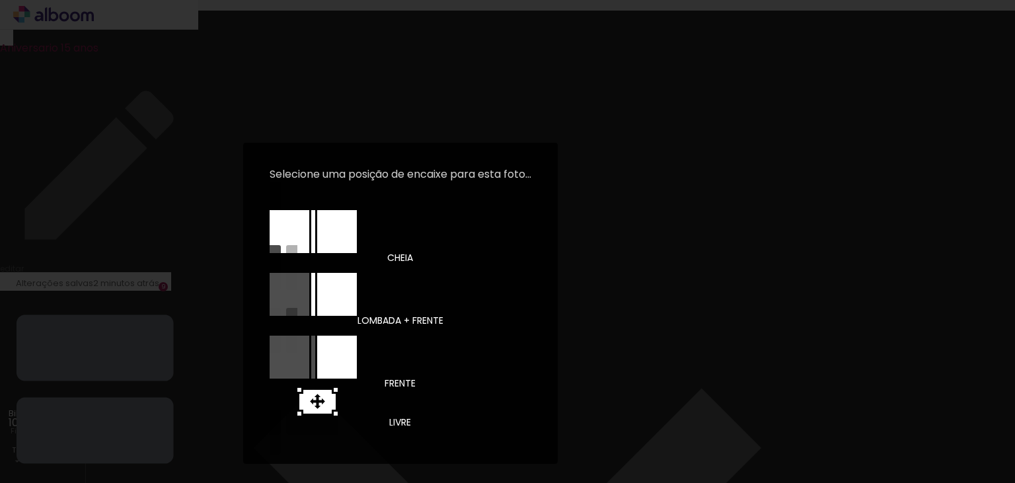
click at [333, 253] on div at bounding box center [337, 231] width 40 height 43
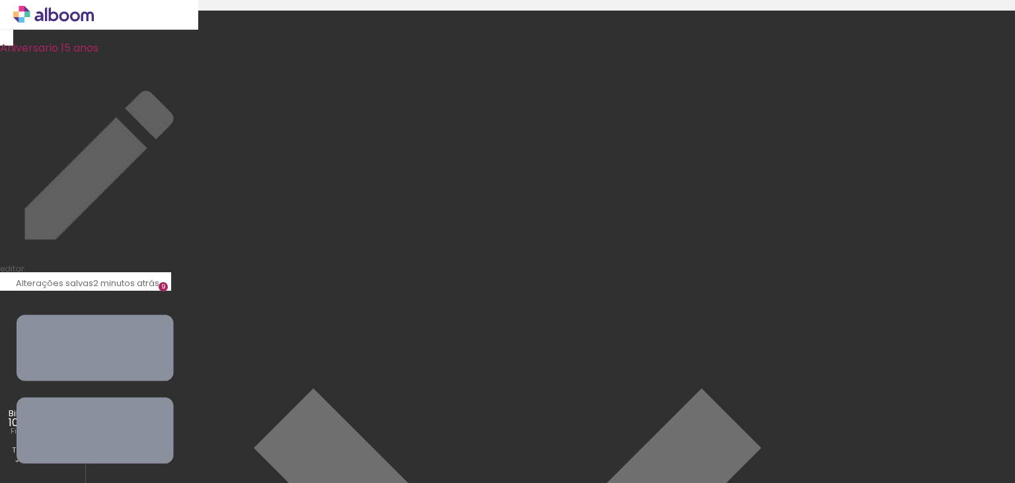
drag, startPoint x: 594, startPoint y: 244, endPoint x: 584, endPoint y: 305, distance: 61.6
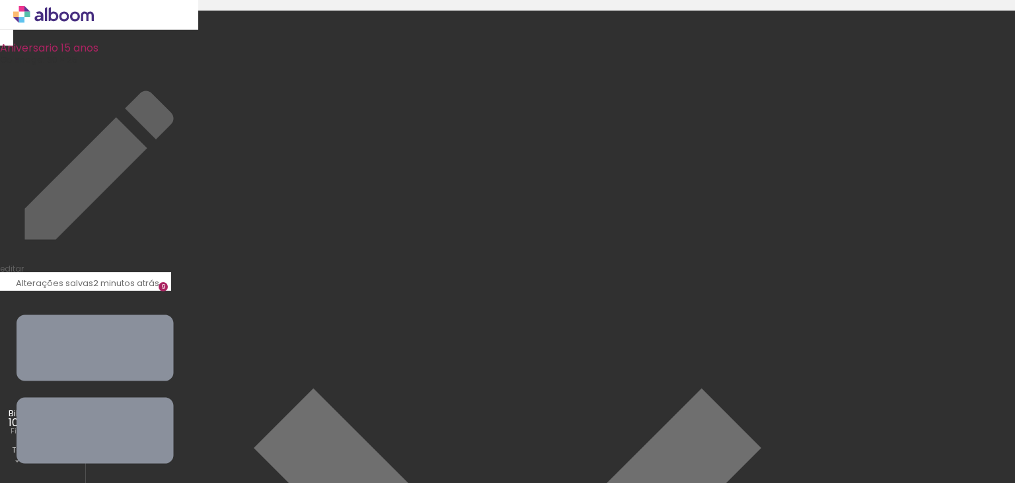
drag, startPoint x: 606, startPoint y: 225, endPoint x: 620, endPoint y: 334, distance: 110.0
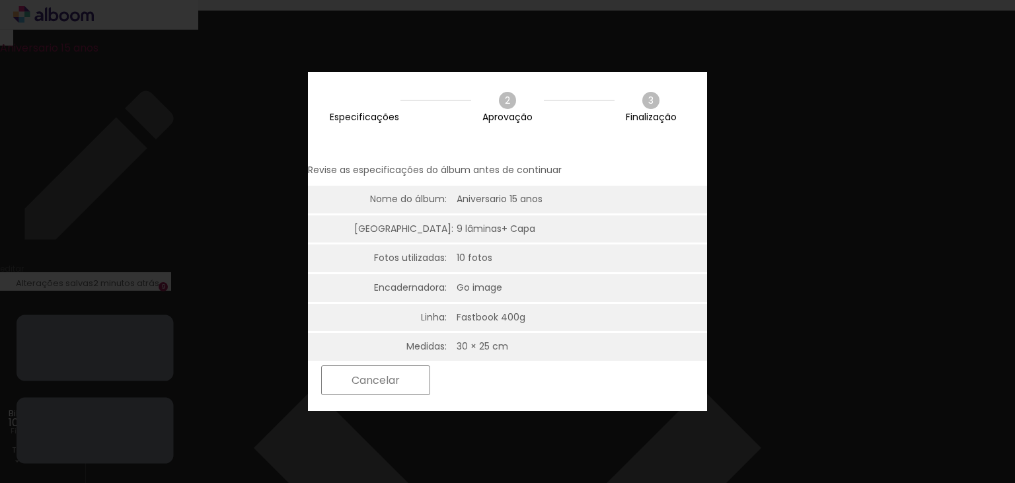
click at [538, 371] on paper-button "Próximo" at bounding box center [488, 380] width 102 height 28
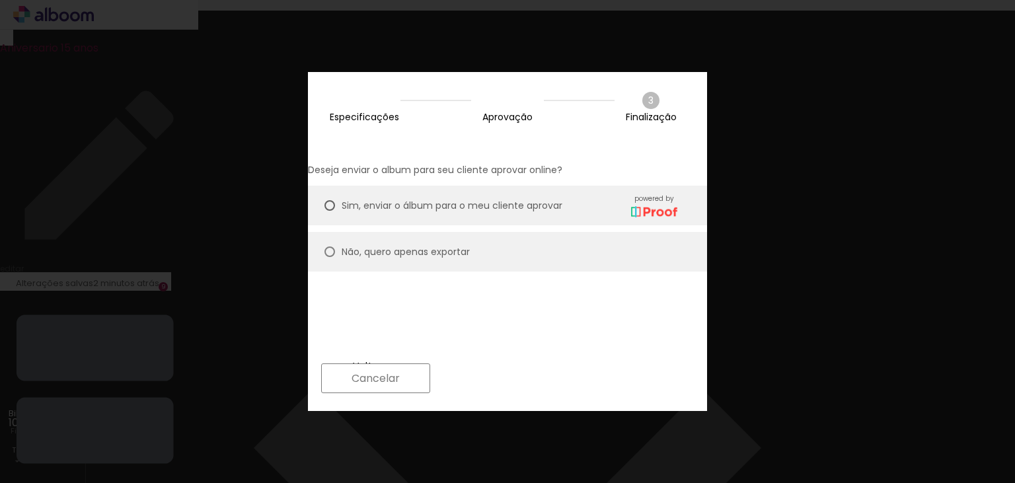
click at [0, 0] on slot "Não, quero apenas exportar" at bounding box center [0, 0] width 0 height 0
type paper-radio-button "on"
click at [0, 0] on slot "Próximo" at bounding box center [0, 0] width 0 height 0
type input "Alta, 300 DPI"
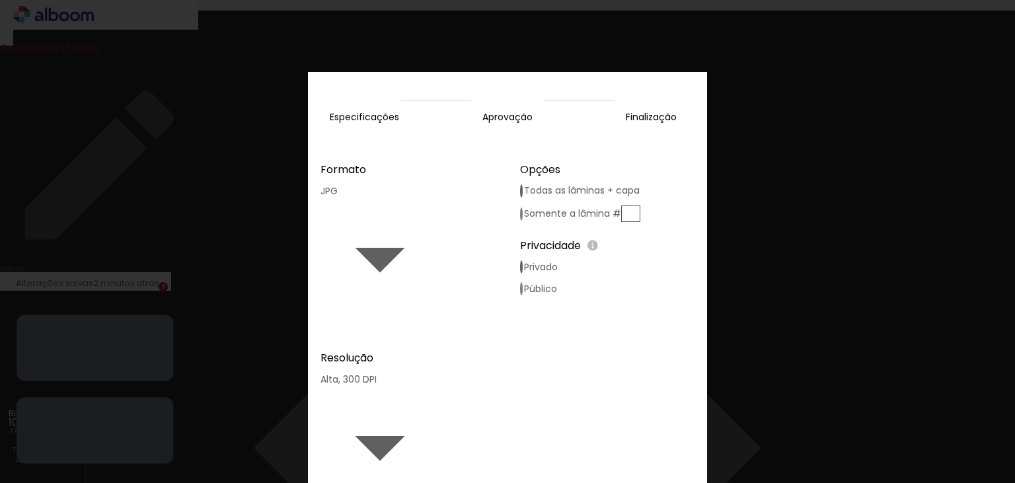
click at [0, 0] on slot "Exportar" at bounding box center [0, 0] width 0 height 0
